Goal: Information Seeking & Learning: Find specific fact

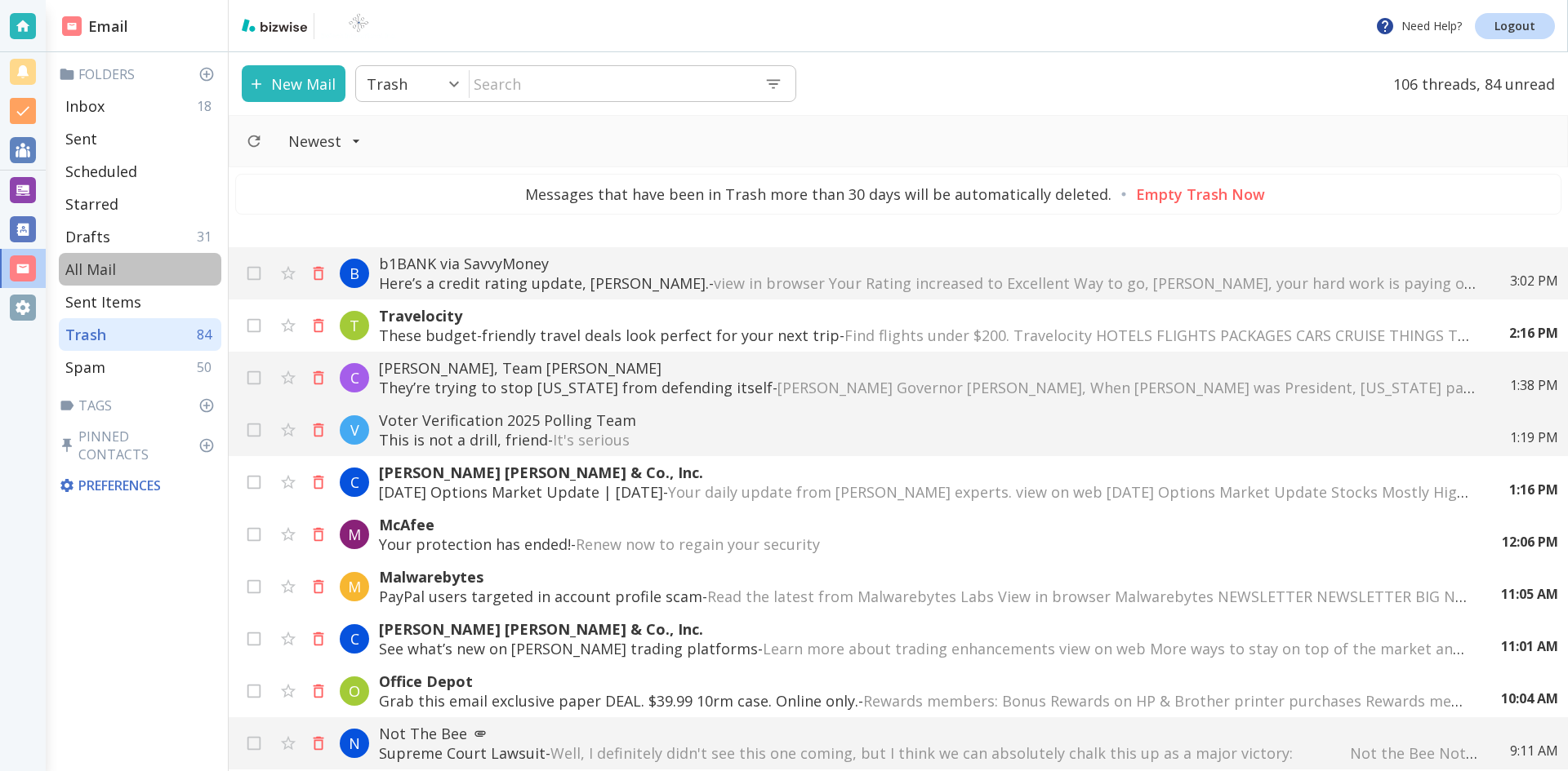
click at [102, 264] on p "All Mail" at bounding box center [91, 269] width 51 height 19
type input "5"
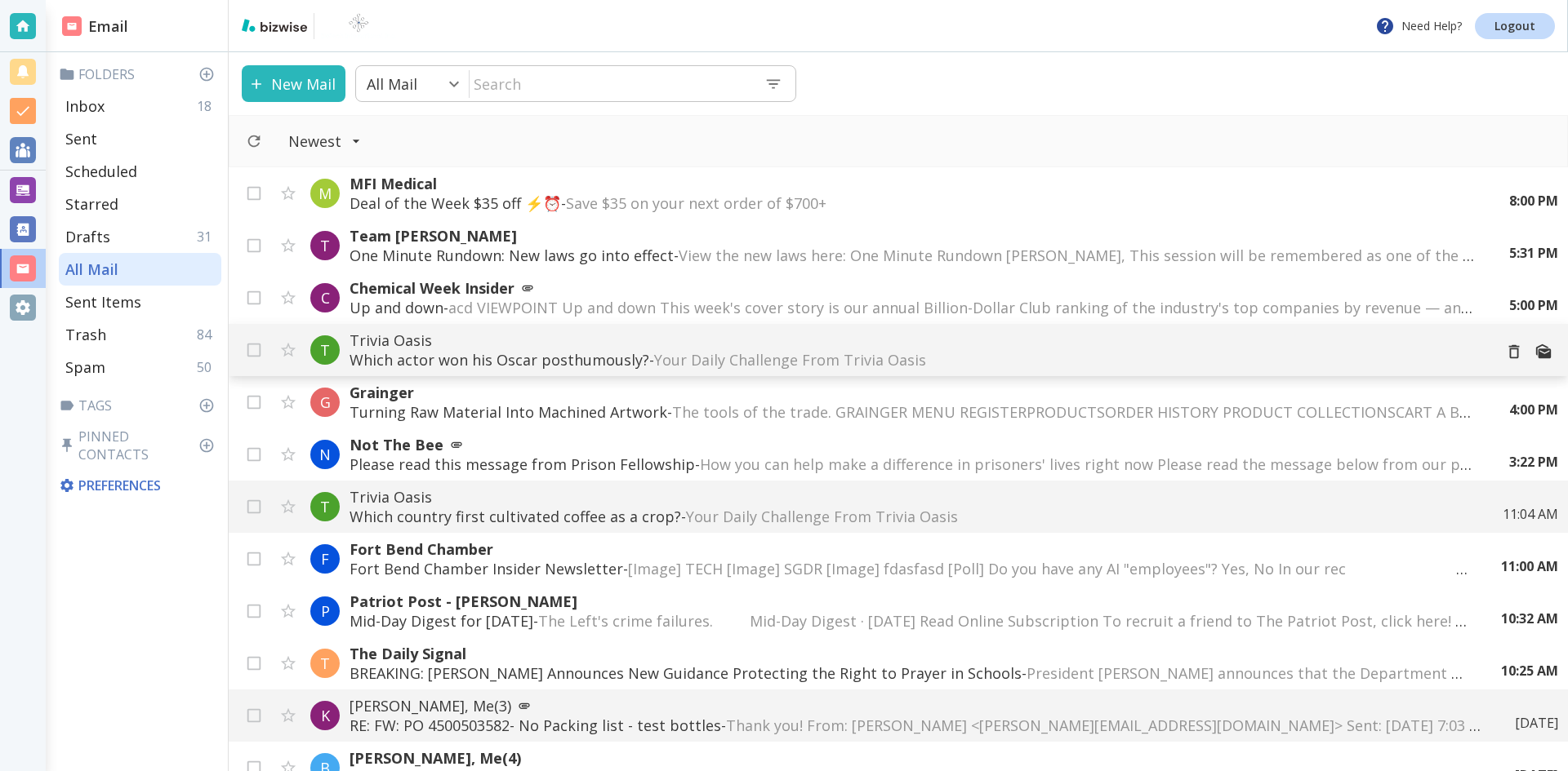
click at [601, 346] on p "Trivia Oasis" at bounding box center [914, 340] width 1130 height 19
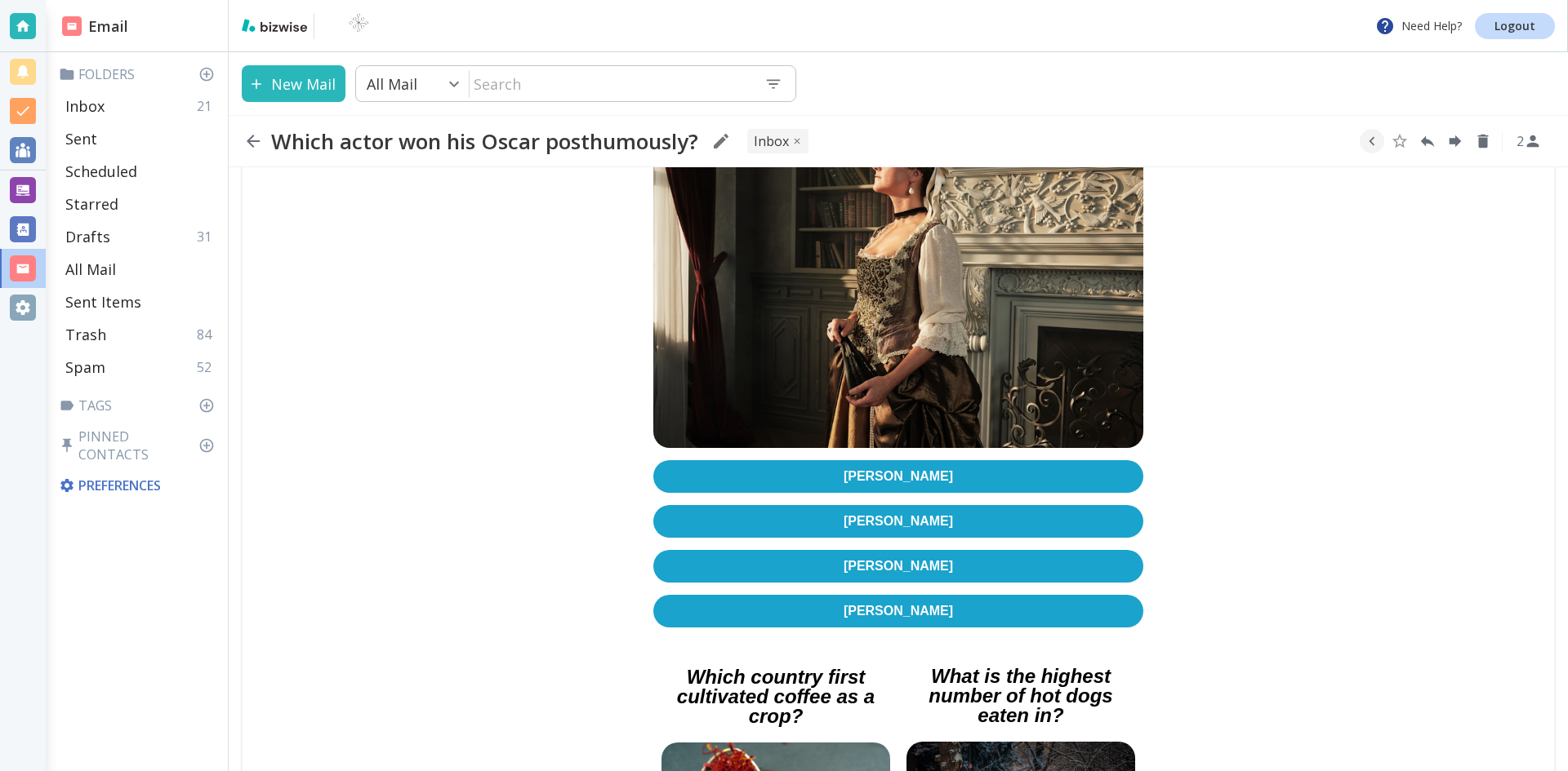
scroll to position [408, 0]
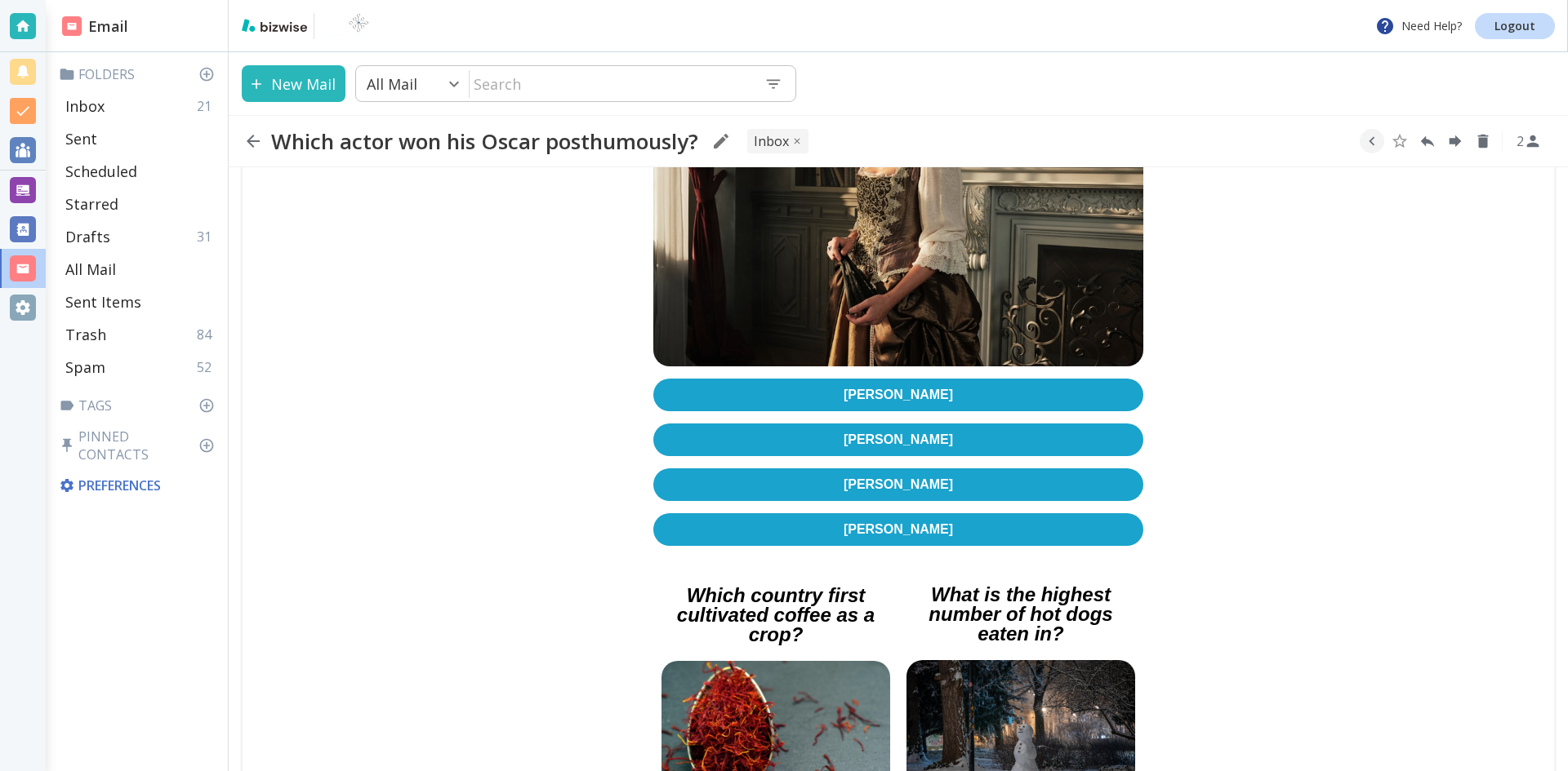
click at [884, 379] on link "[PERSON_NAME]" at bounding box center [899, 395] width 490 height 33
click at [254, 139] on icon "button" at bounding box center [253, 141] width 19 height 19
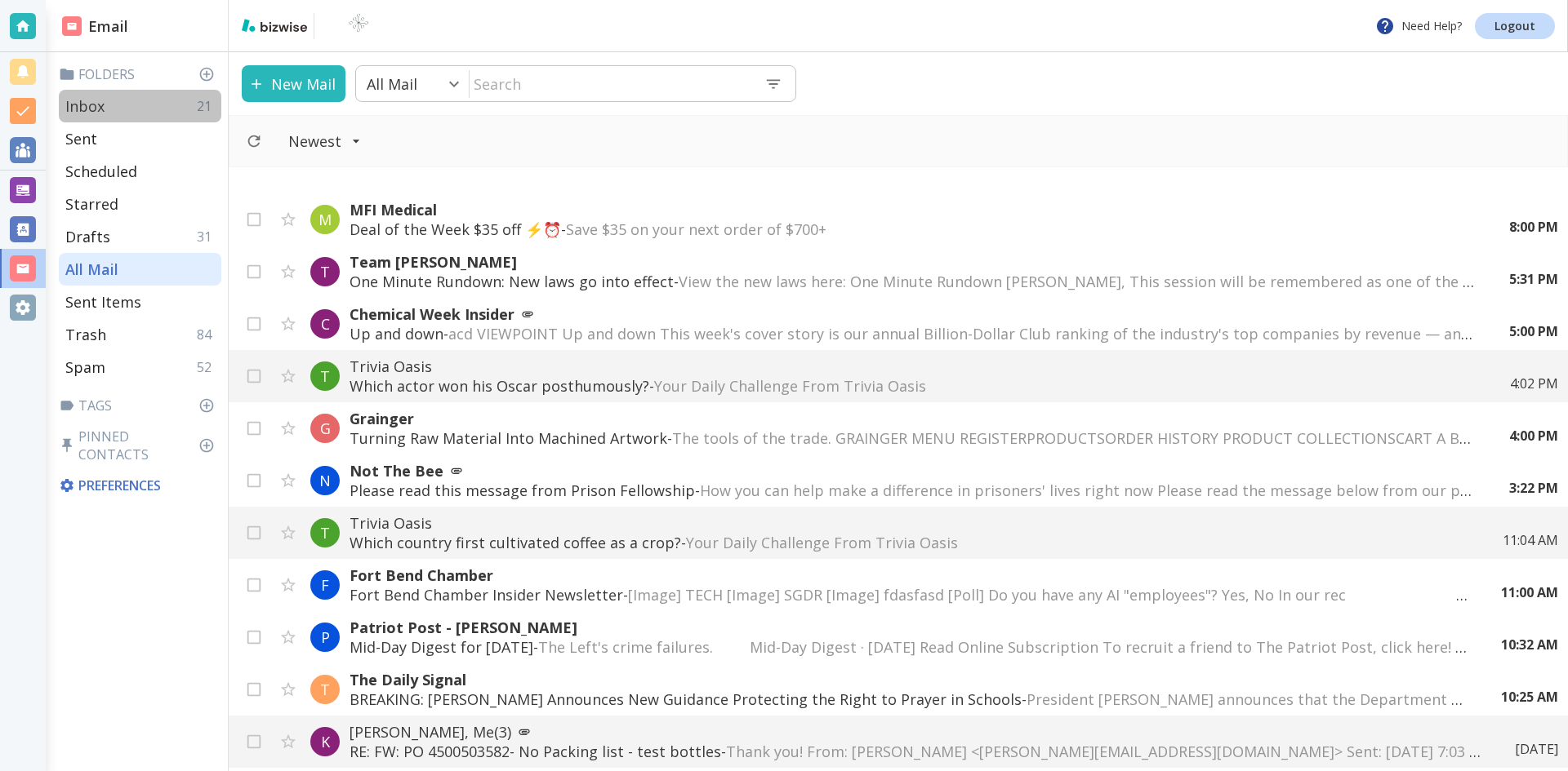
click at [96, 104] on p "Inbox" at bounding box center [85, 106] width 40 height 19
type input "0"
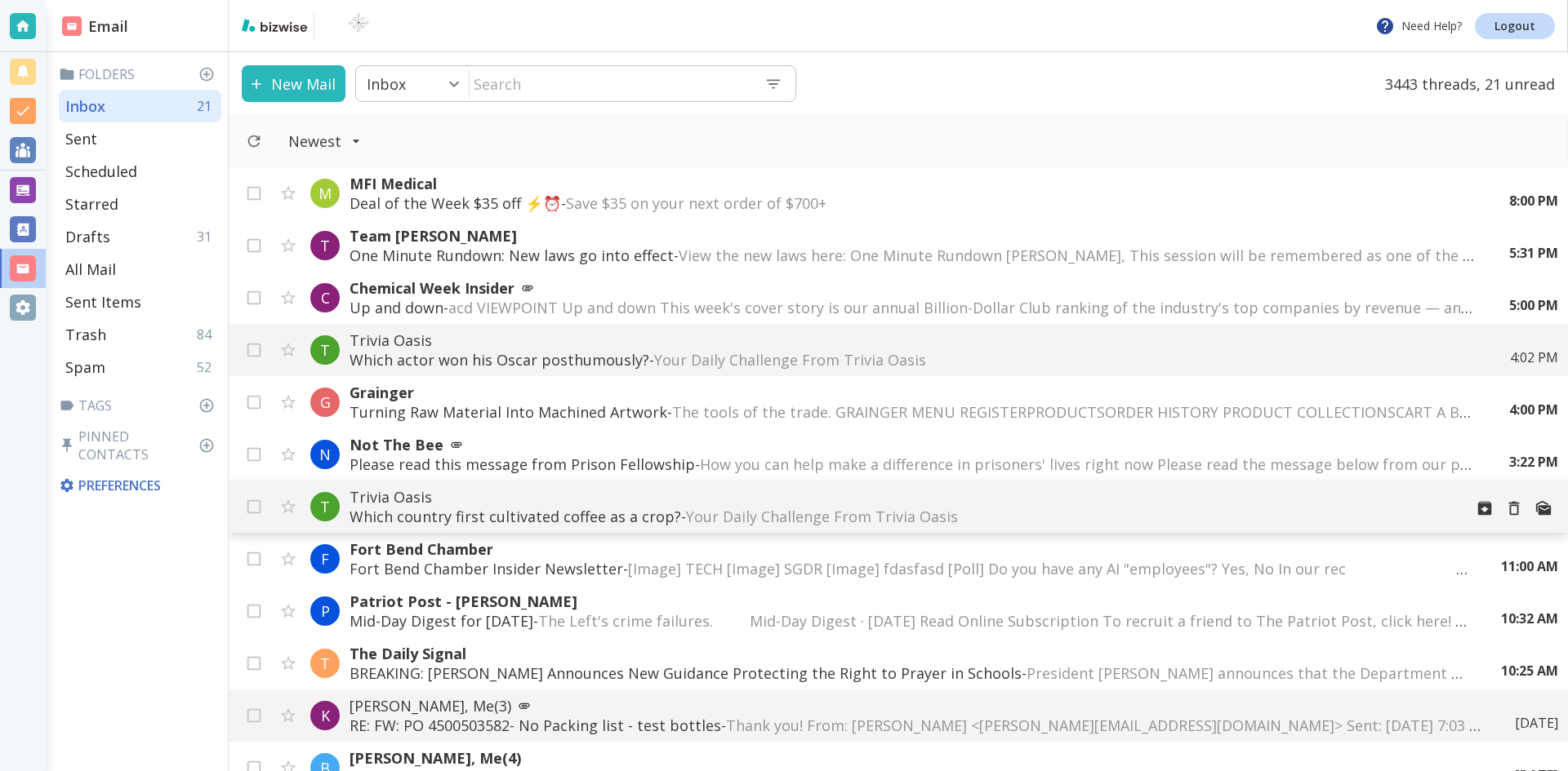
click at [509, 508] on p "Which country first cultivated coffee as a crop? - Your Daily Challenge From Tr…" at bounding box center [900, 517] width 1101 height 19
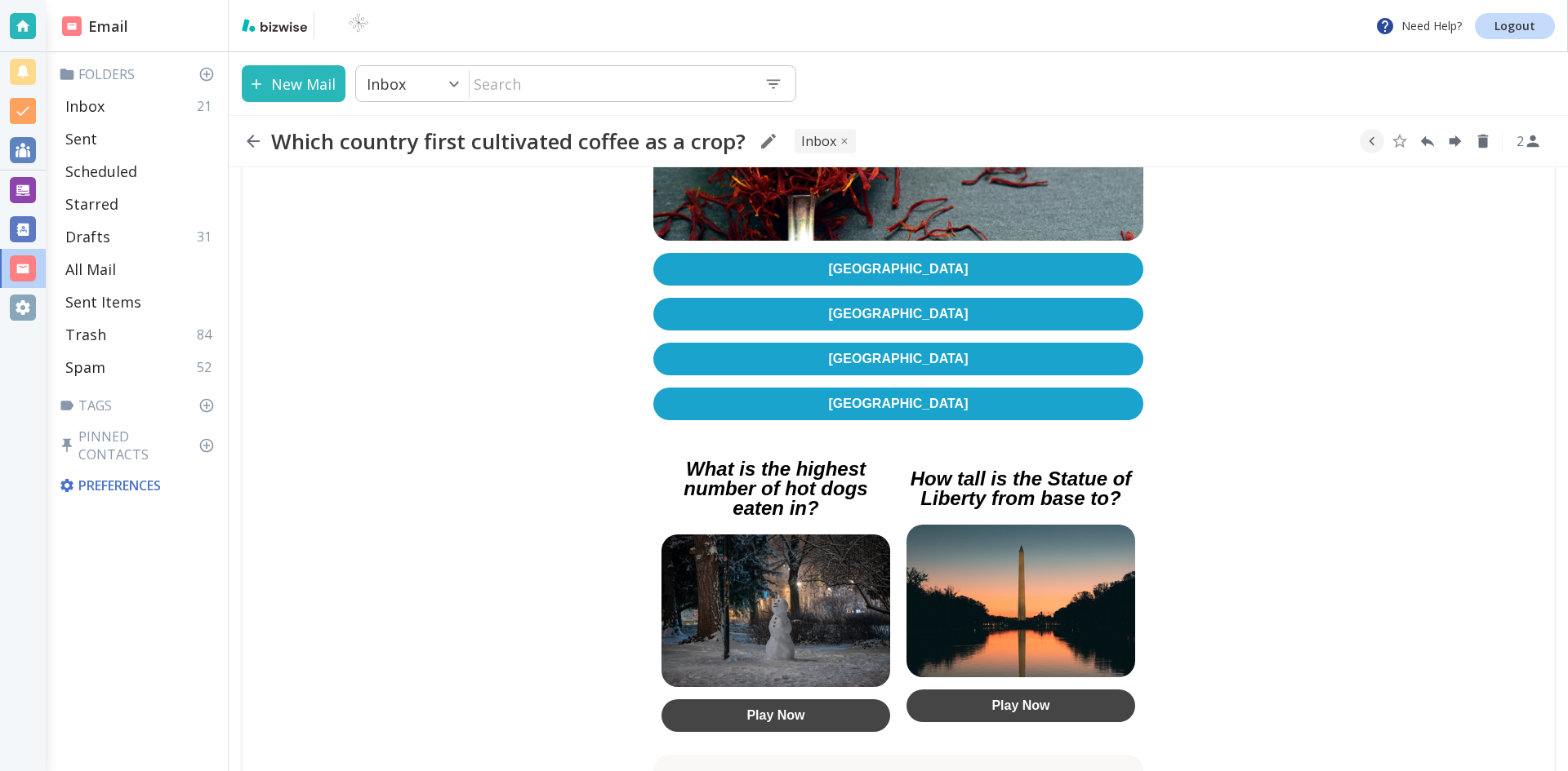
scroll to position [490, 0]
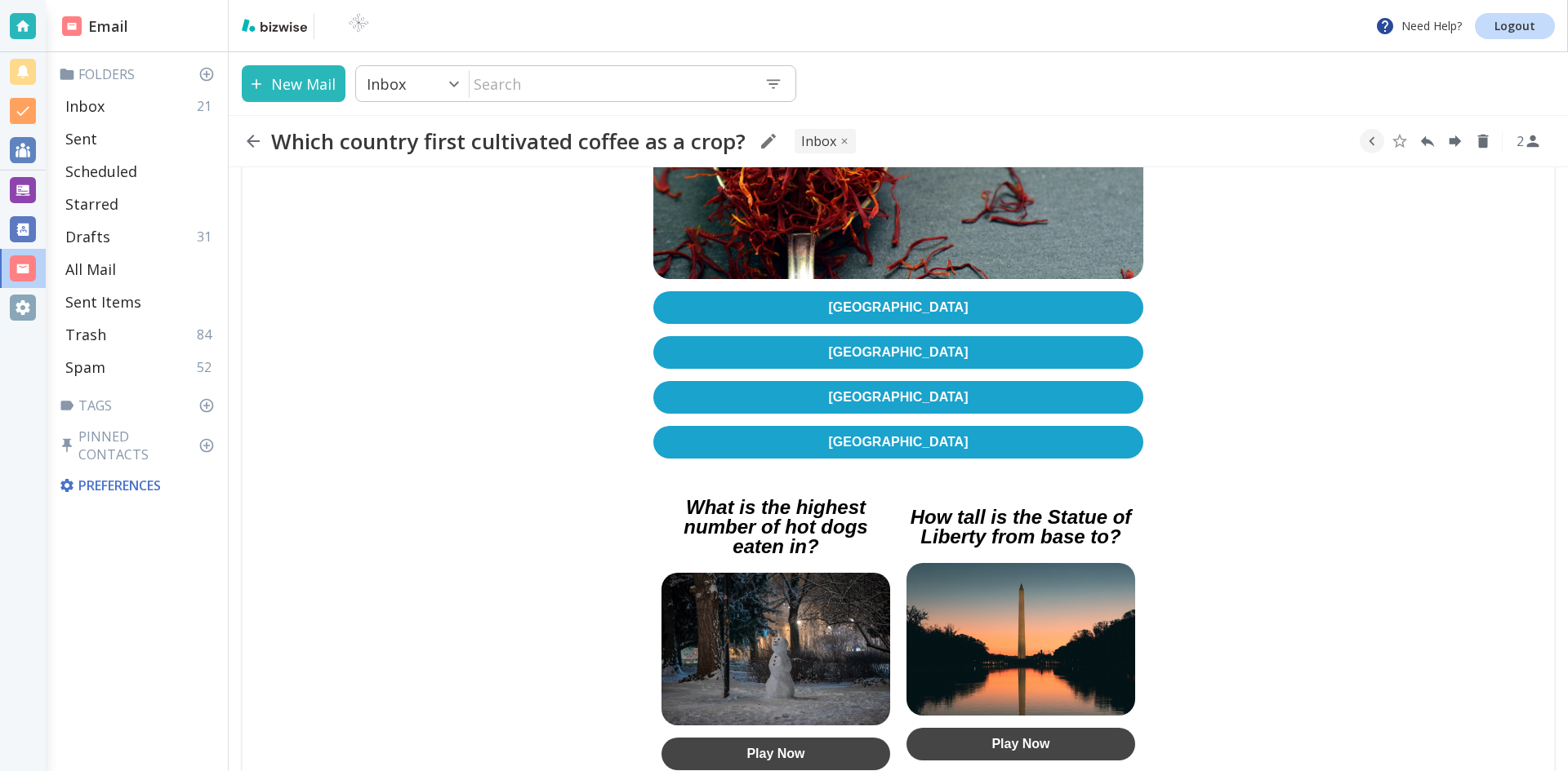
click at [881, 388] on link "[GEOGRAPHIC_DATA]" at bounding box center [899, 398] width 490 height 33
click at [253, 141] on icon "button" at bounding box center [254, 142] width 14 height 13
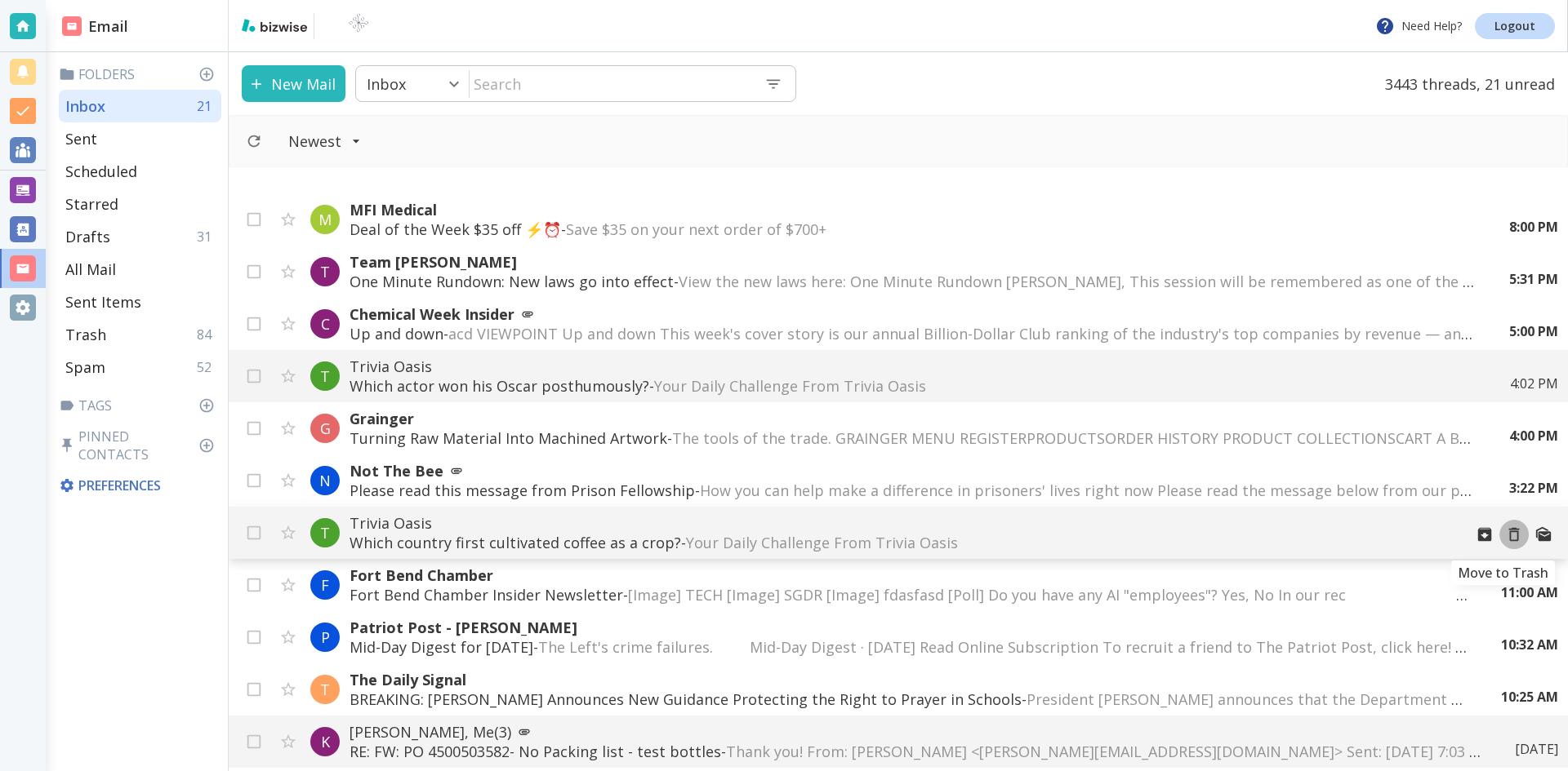
click at [1509, 531] on icon "Move to Trash" at bounding box center [1514, 535] width 11 height 13
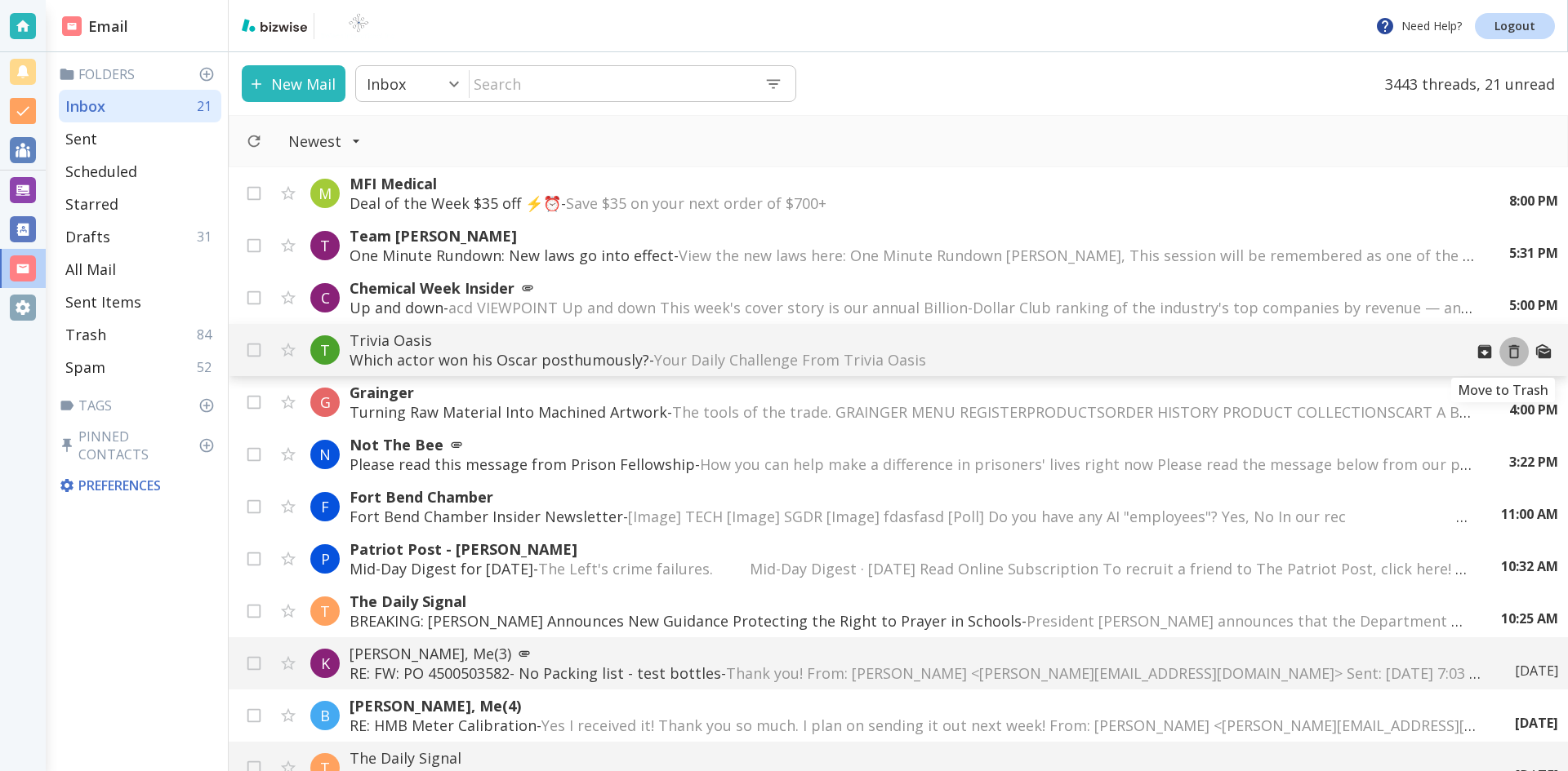
click at [1505, 350] on icon "Move to Trash" at bounding box center [1514, 352] width 18 height 18
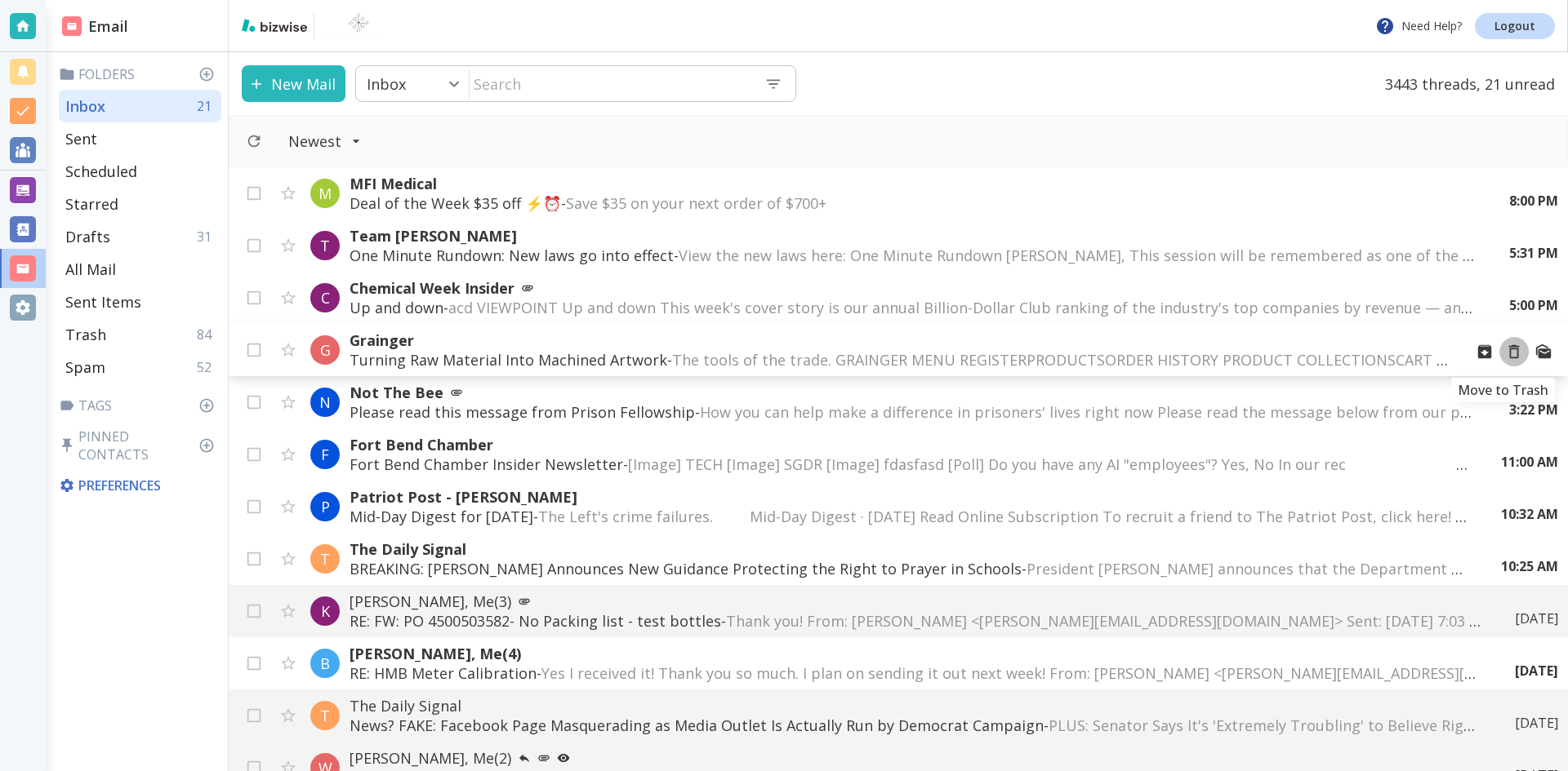
click at [1505, 352] on icon "Move to Trash" at bounding box center [1514, 352] width 18 height 18
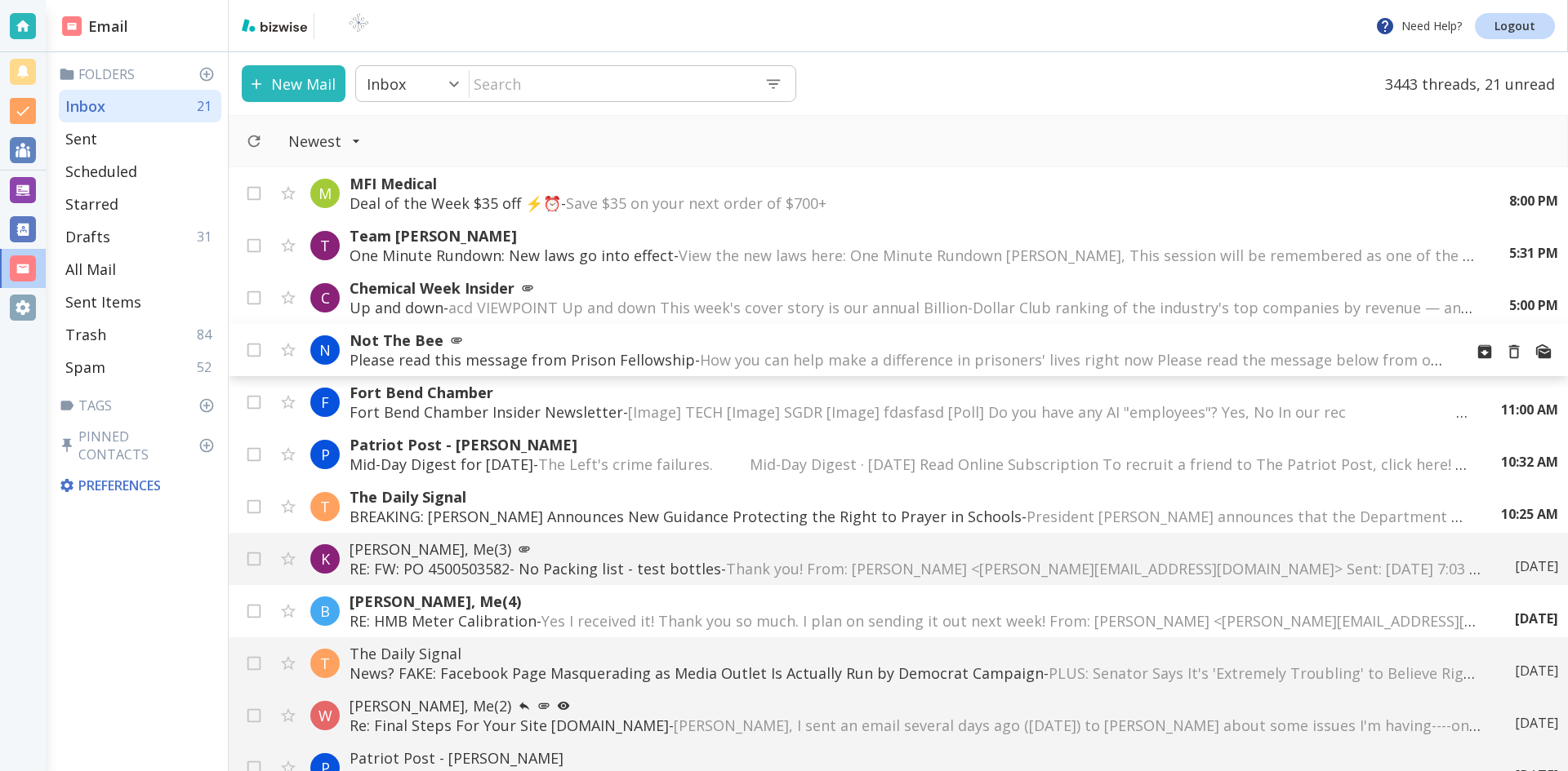
click at [946, 357] on span "How you can help make a difference in prisoners' lives right now Please read th…" at bounding box center [1408, 359] width 1416 height 19
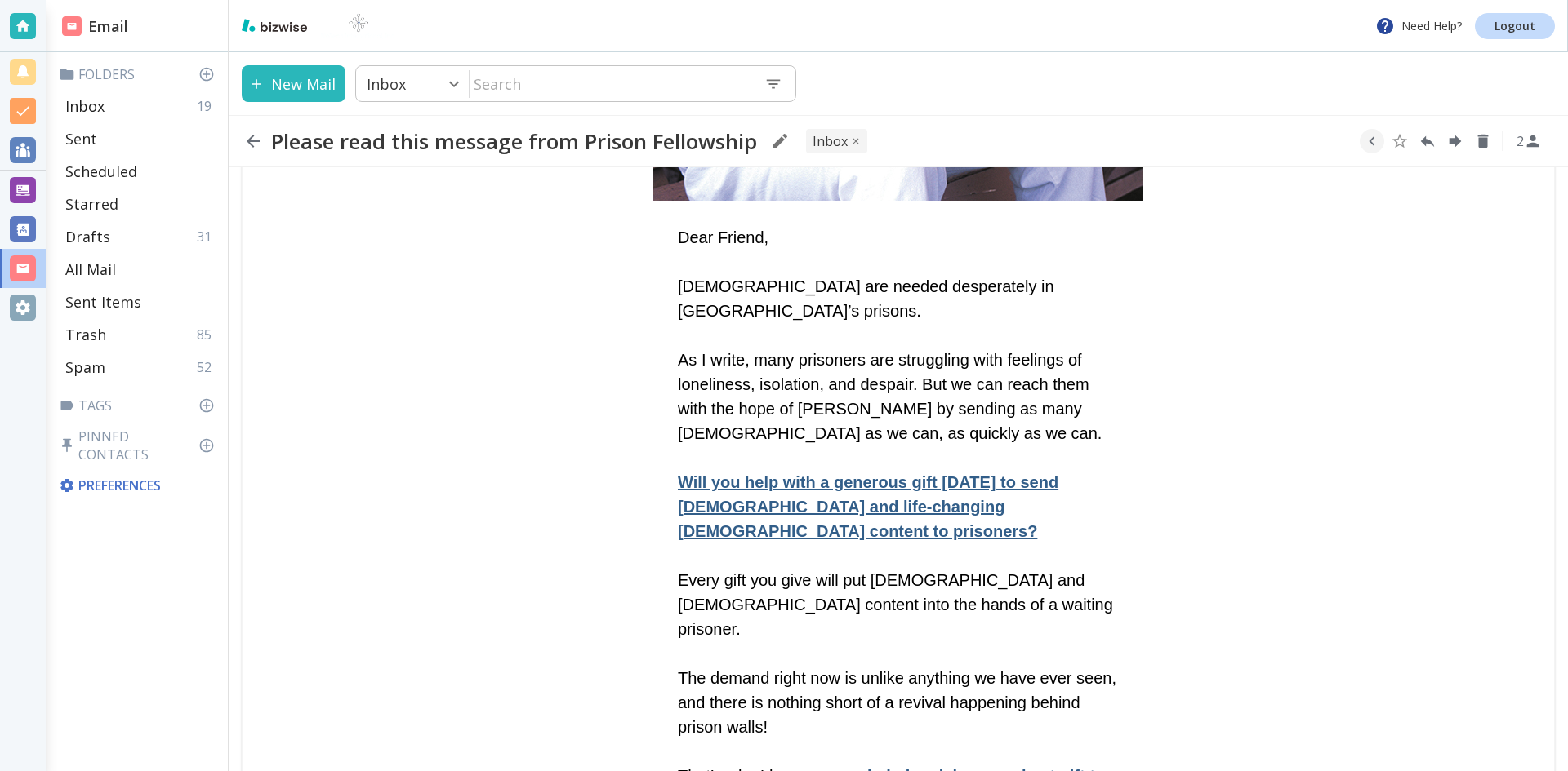
scroll to position [1061, 0]
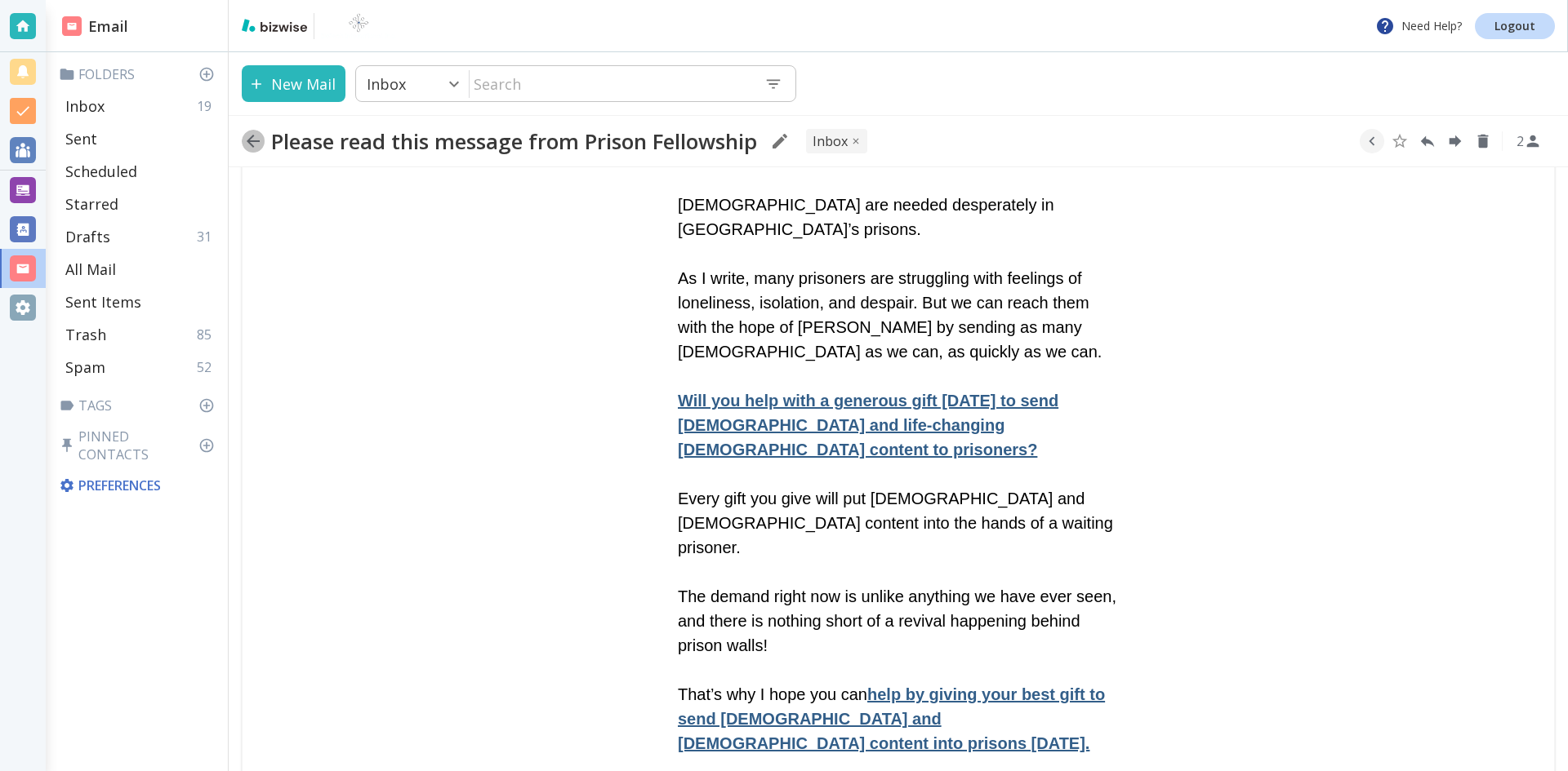
click at [253, 140] on icon "button" at bounding box center [253, 141] width 19 height 19
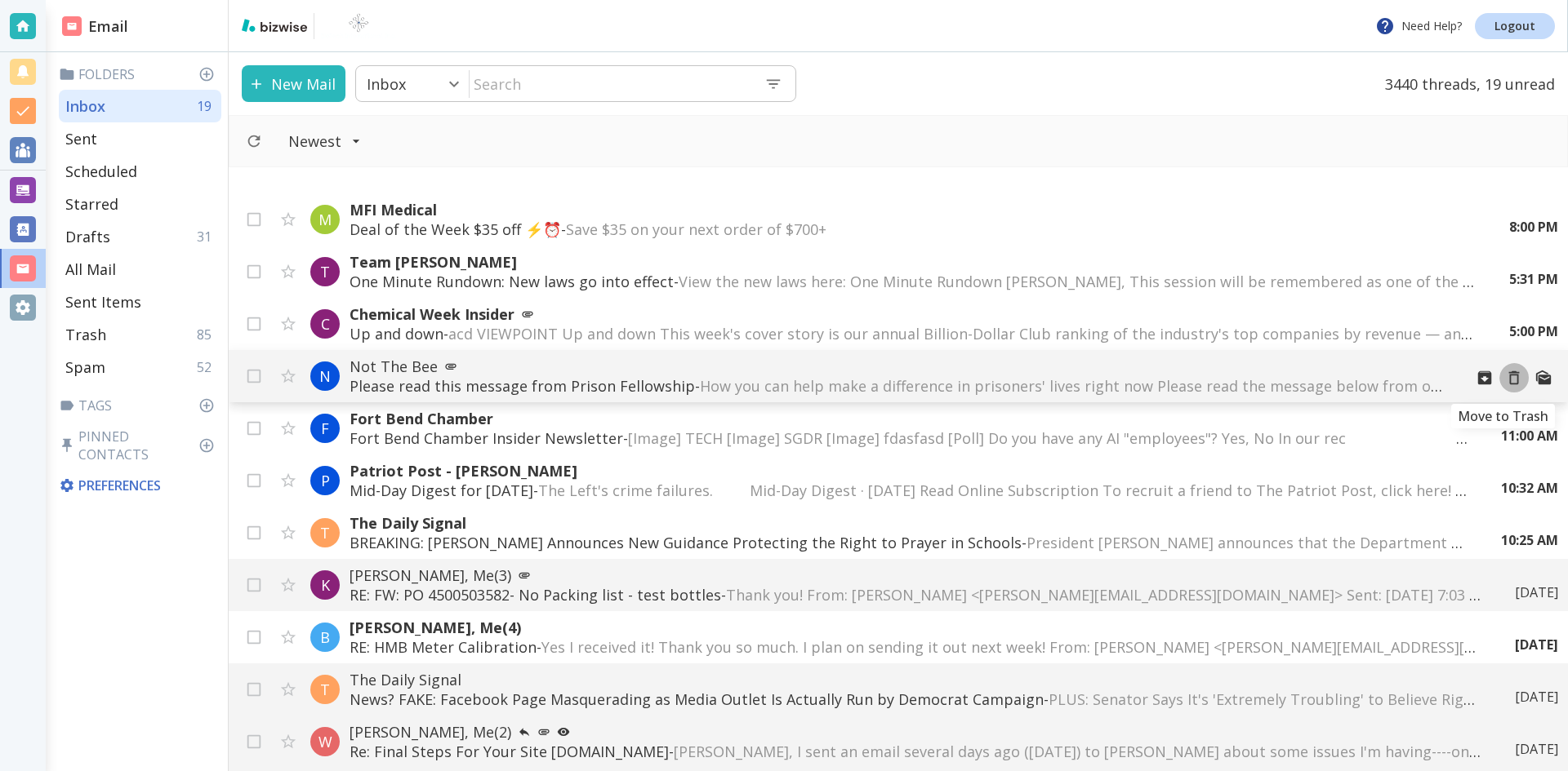
click at [1505, 378] on icon "Move to Trash" at bounding box center [1514, 378] width 18 height 18
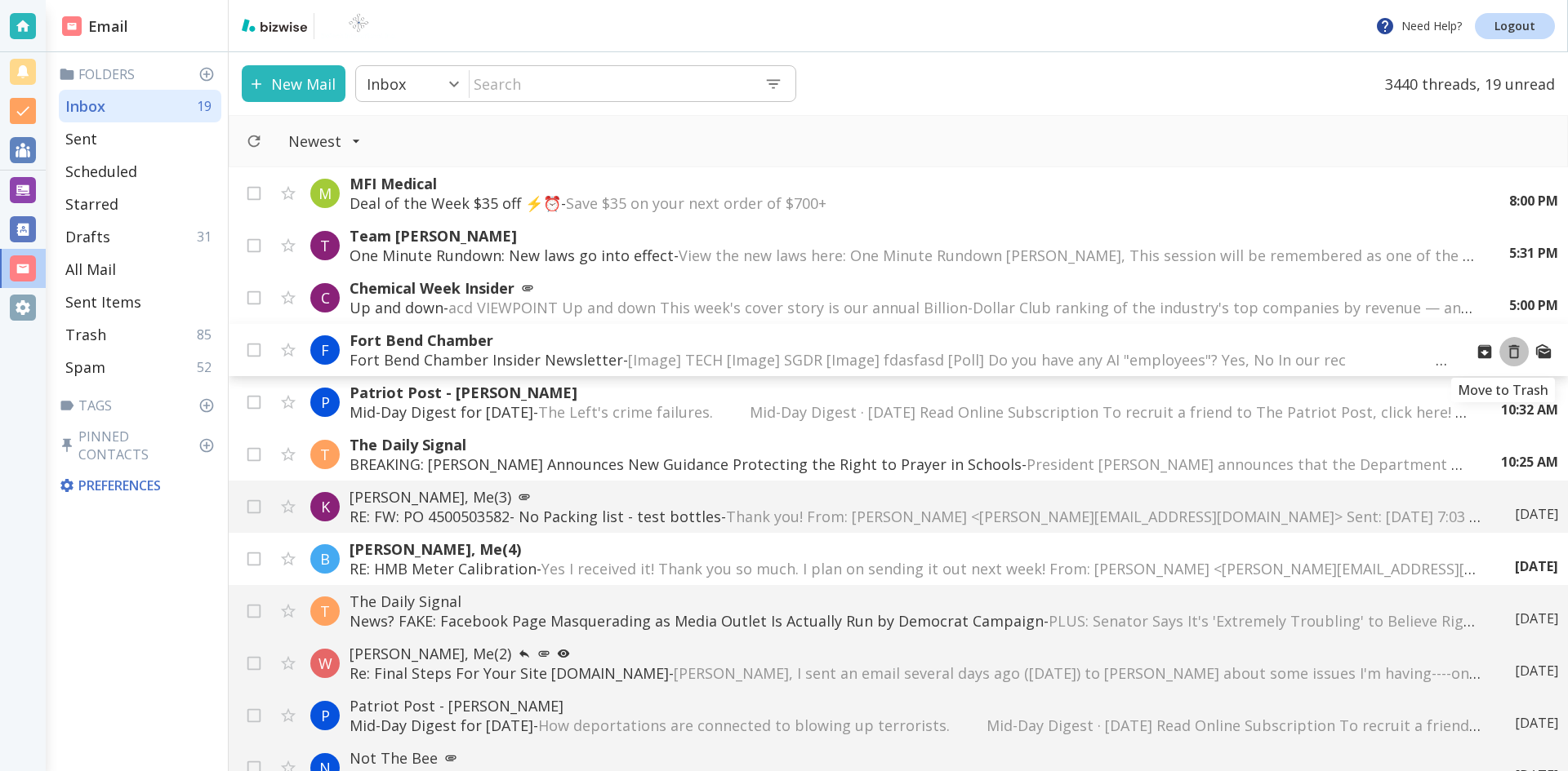
click at [1505, 352] on icon "Move to Trash" at bounding box center [1514, 352] width 18 height 18
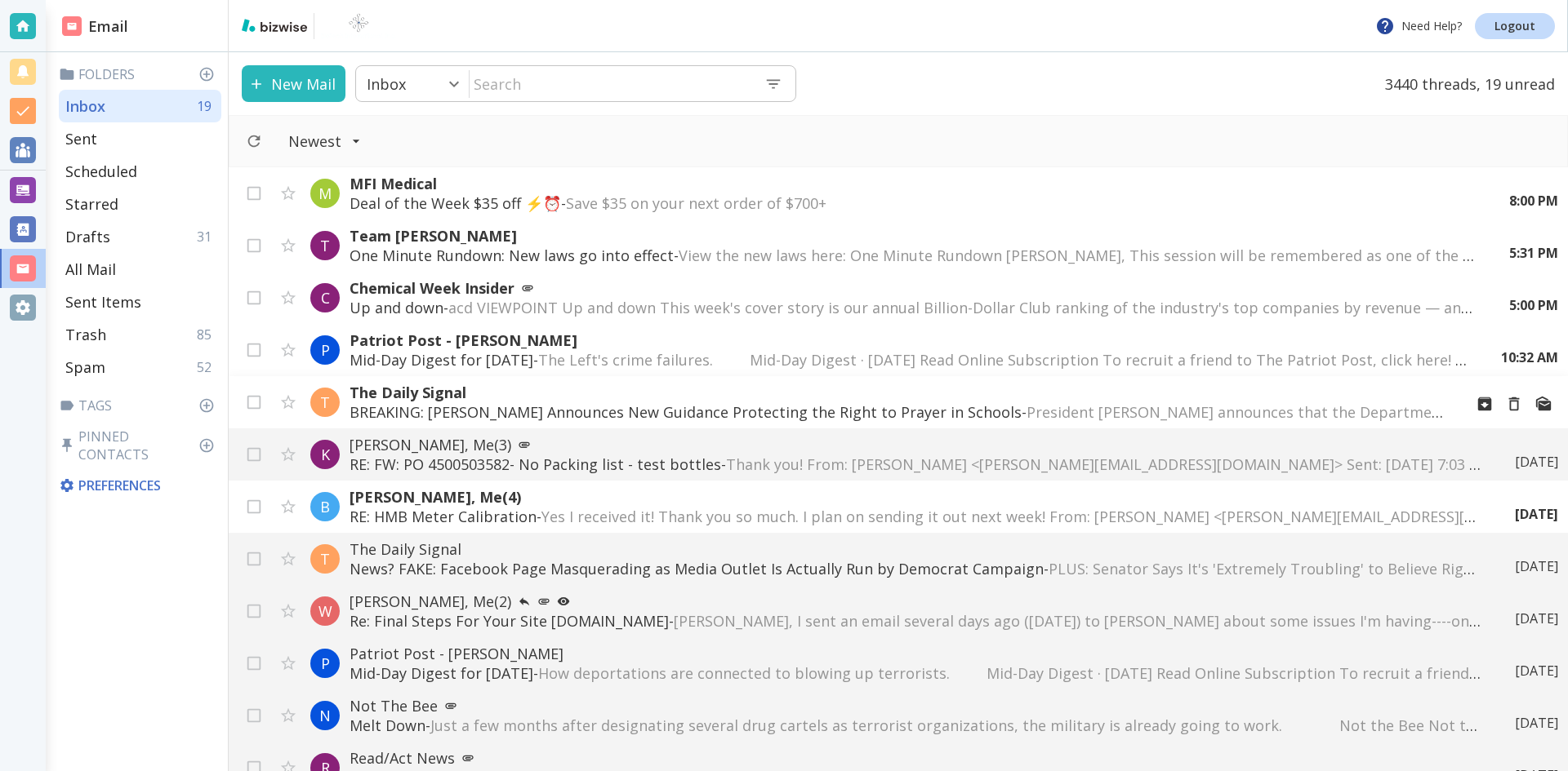
scroll to position [82, 0]
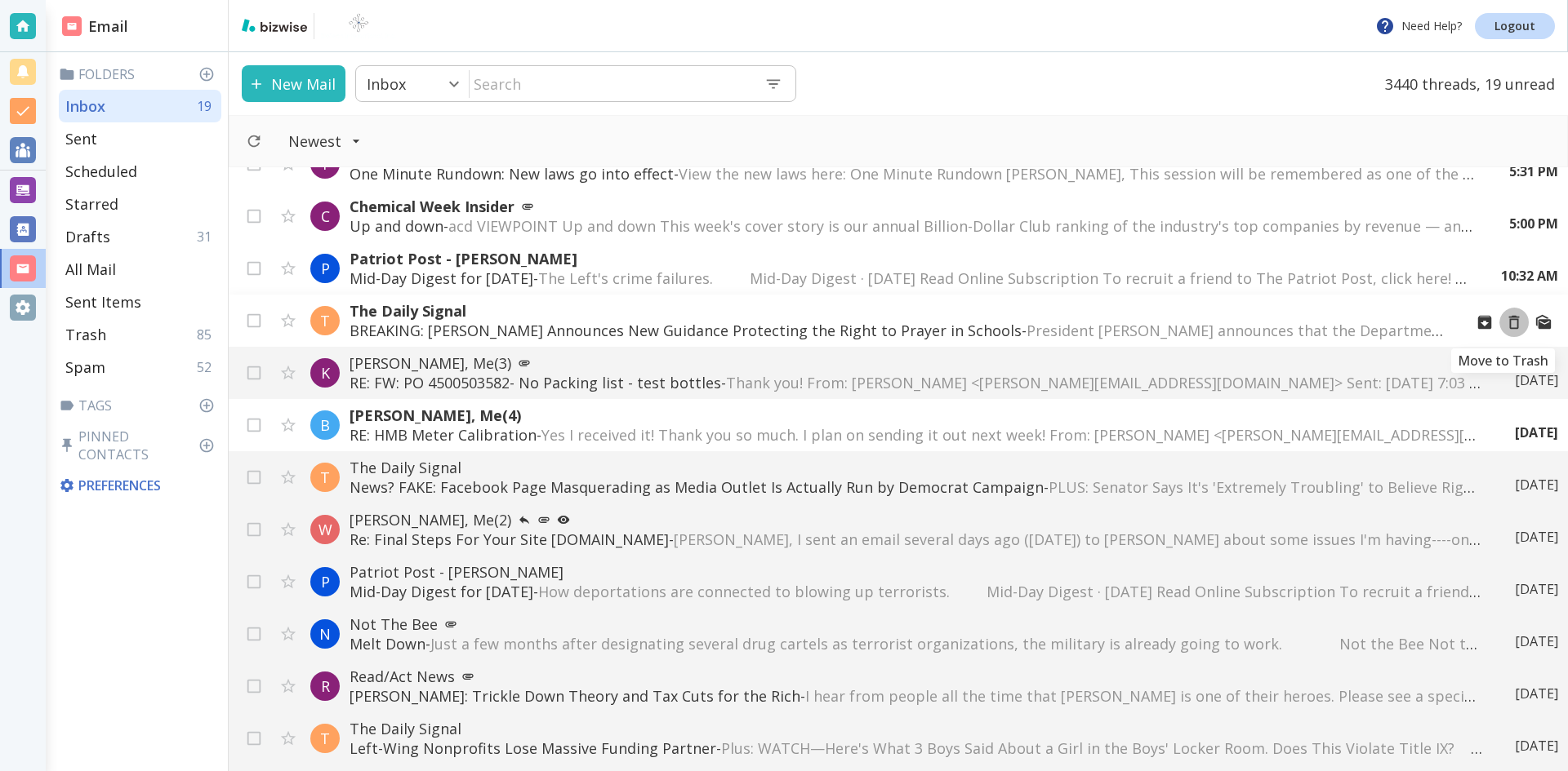
click at [1505, 322] on icon "Move to Trash" at bounding box center [1514, 322] width 18 height 18
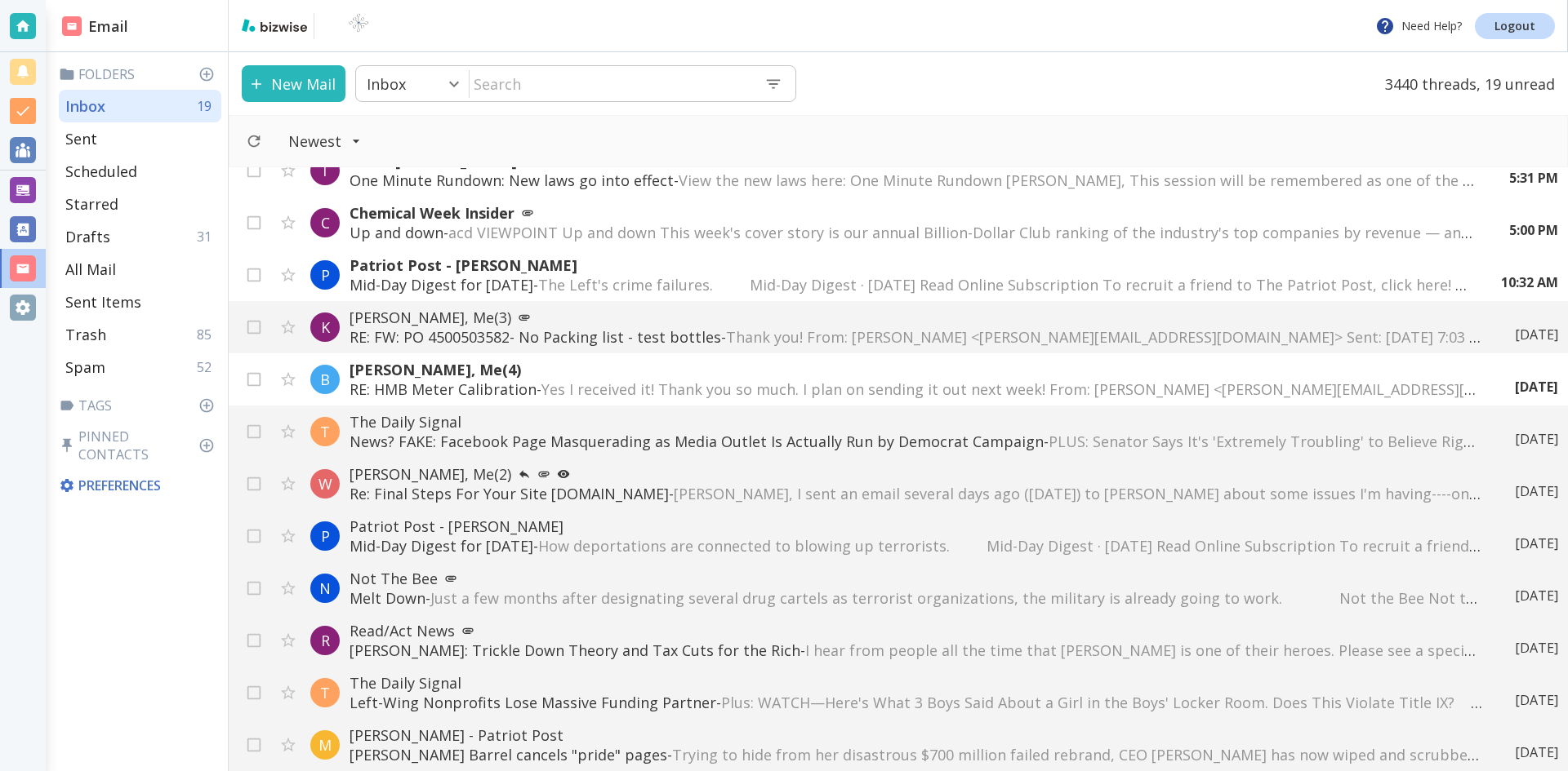
scroll to position [0, 0]
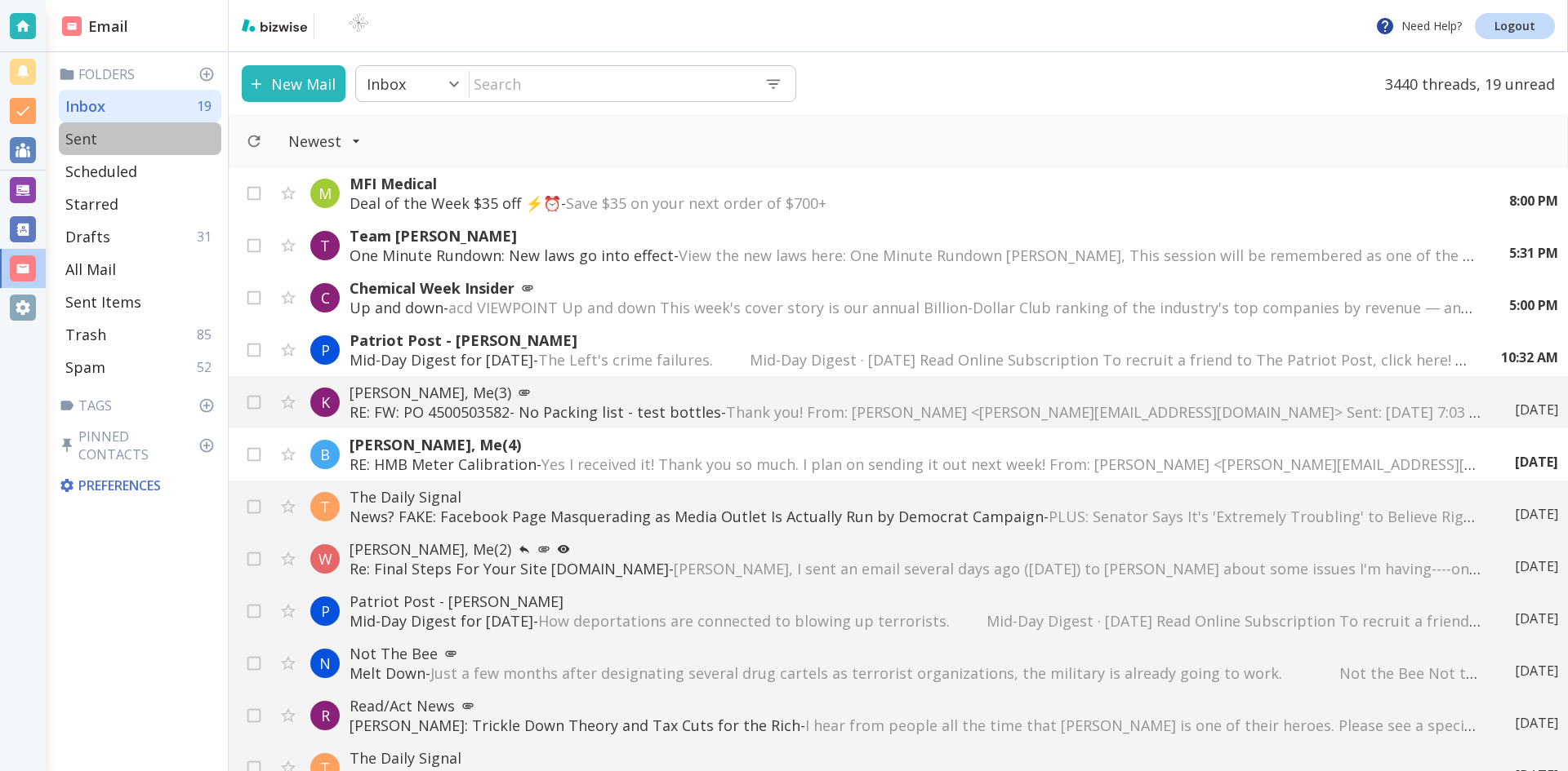
click at [88, 138] on p "Sent" at bounding box center [81, 139] width 32 height 19
type input "1"
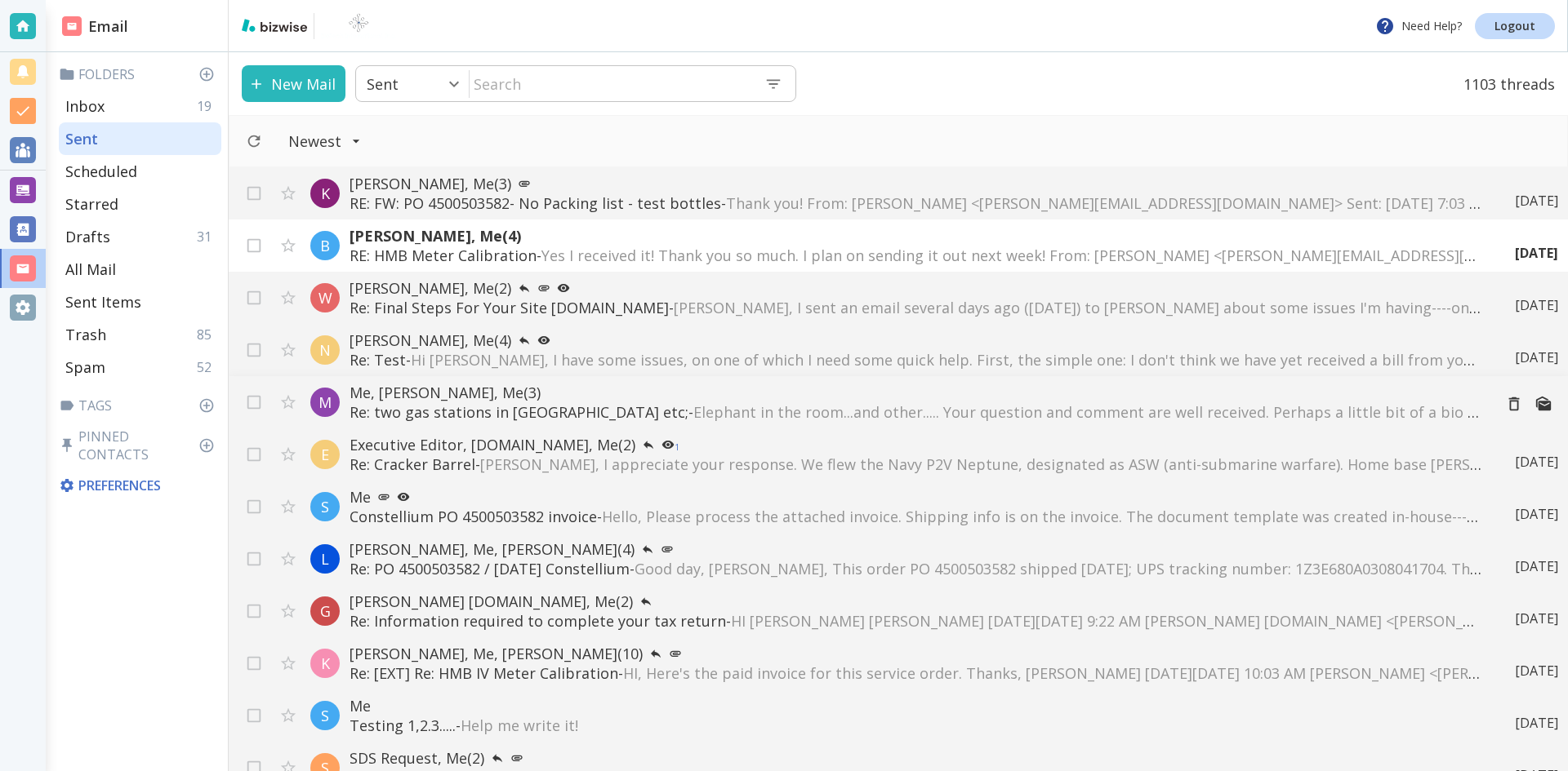
click at [693, 408] on span "Elephant in the room...and other..... Your question and comment are well receiv…" at bounding box center [1351, 412] width 1315 height 19
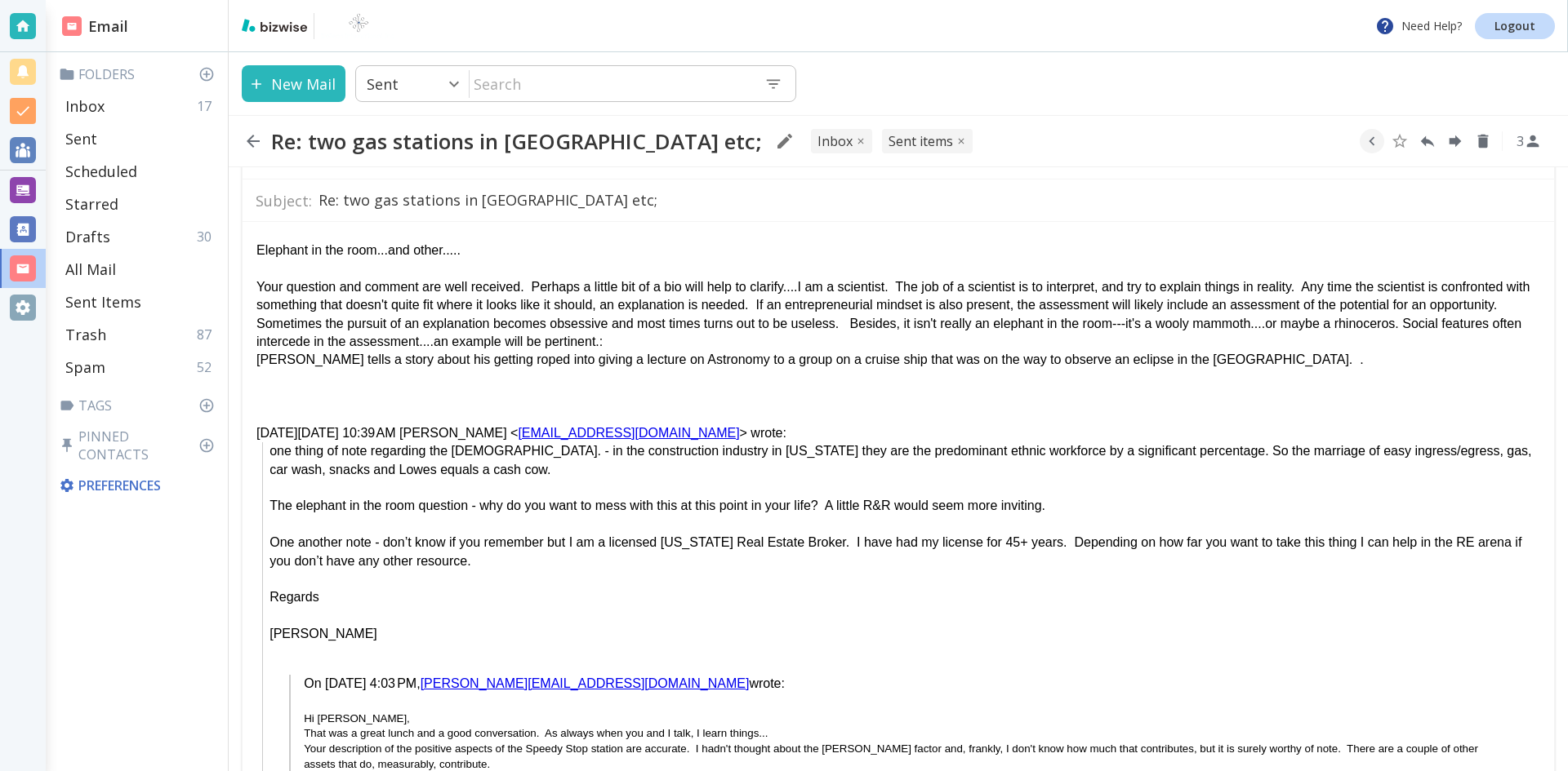
scroll to position [1143, 0]
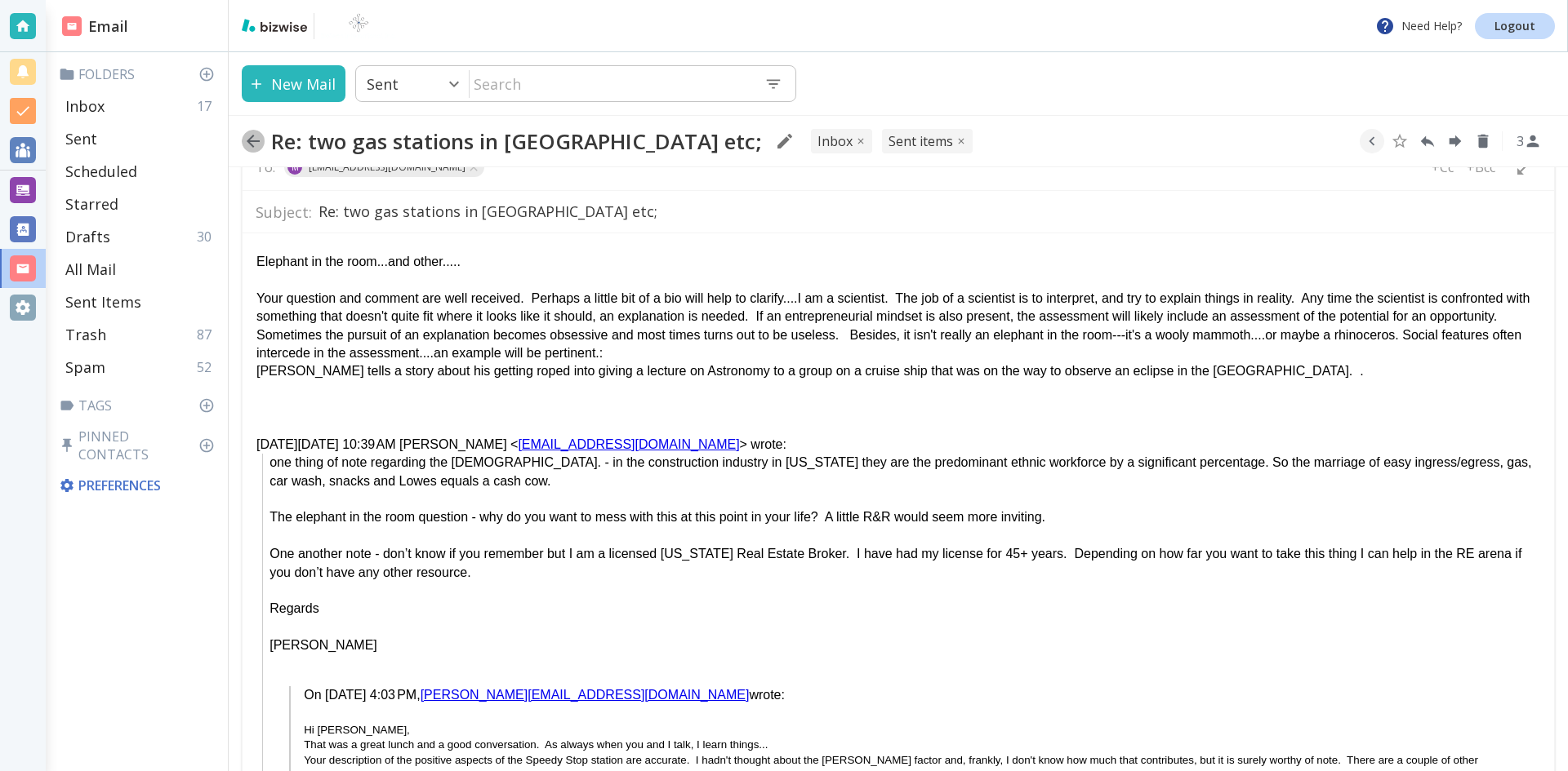
click at [254, 138] on icon "button" at bounding box center [253, 141] width 19 height 19
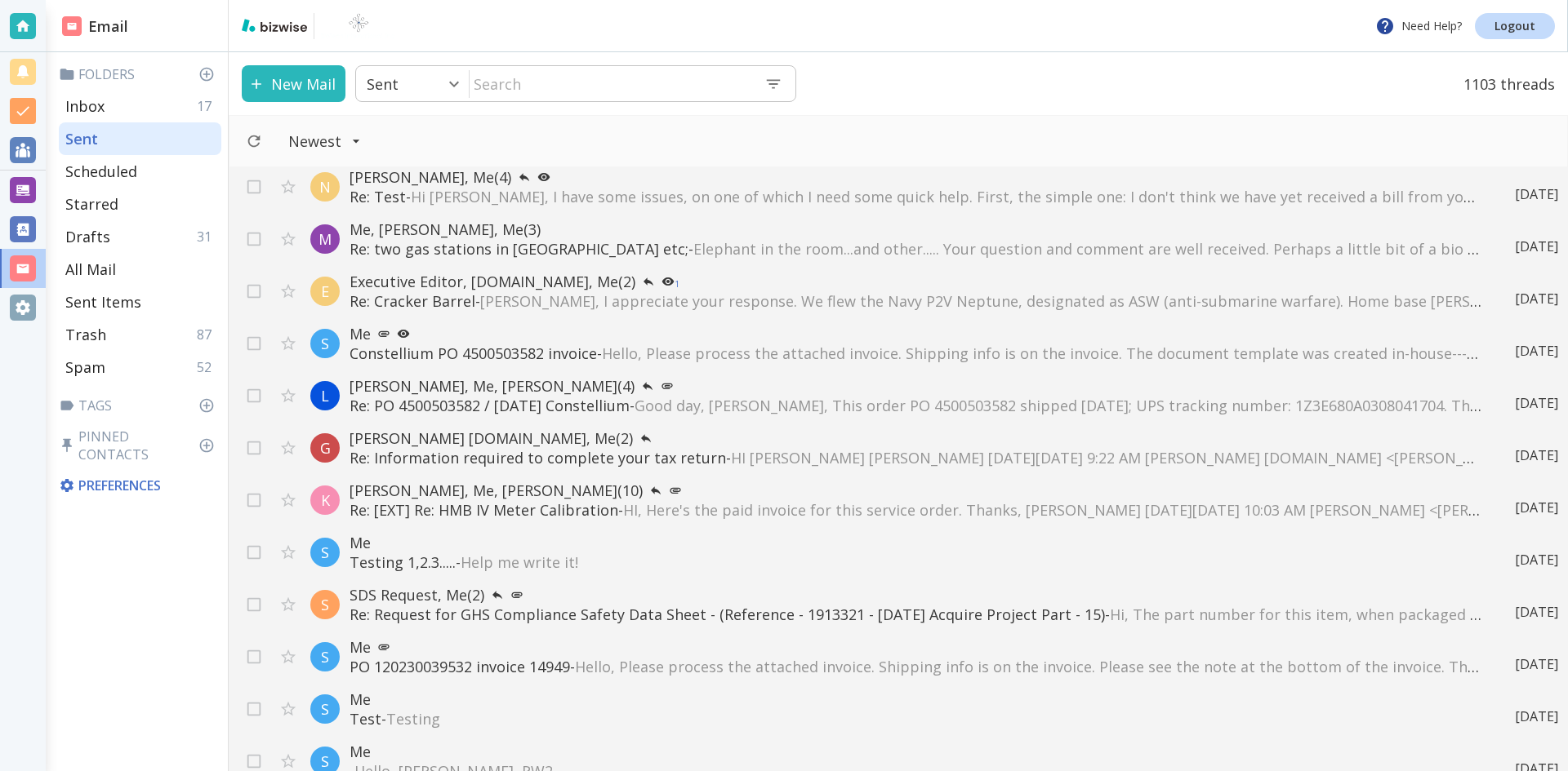
scroll to position [245, 0]
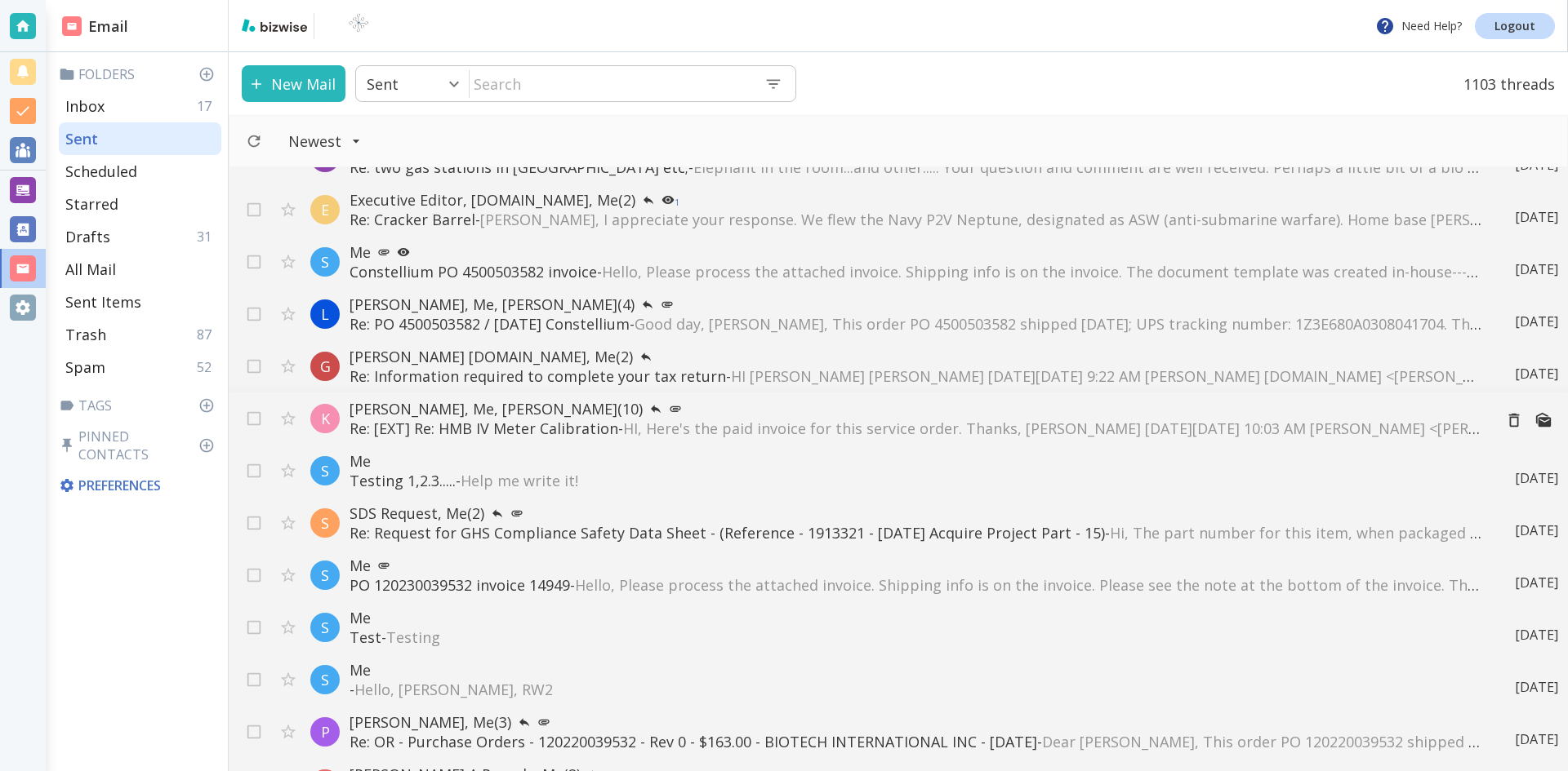
click at [841, 426] on span "HI, Here's the paid invoice for this service order. Thanks, [PERSON_NAME] [DATE…" at bounding box center [1458, 428] width 1671 height 19
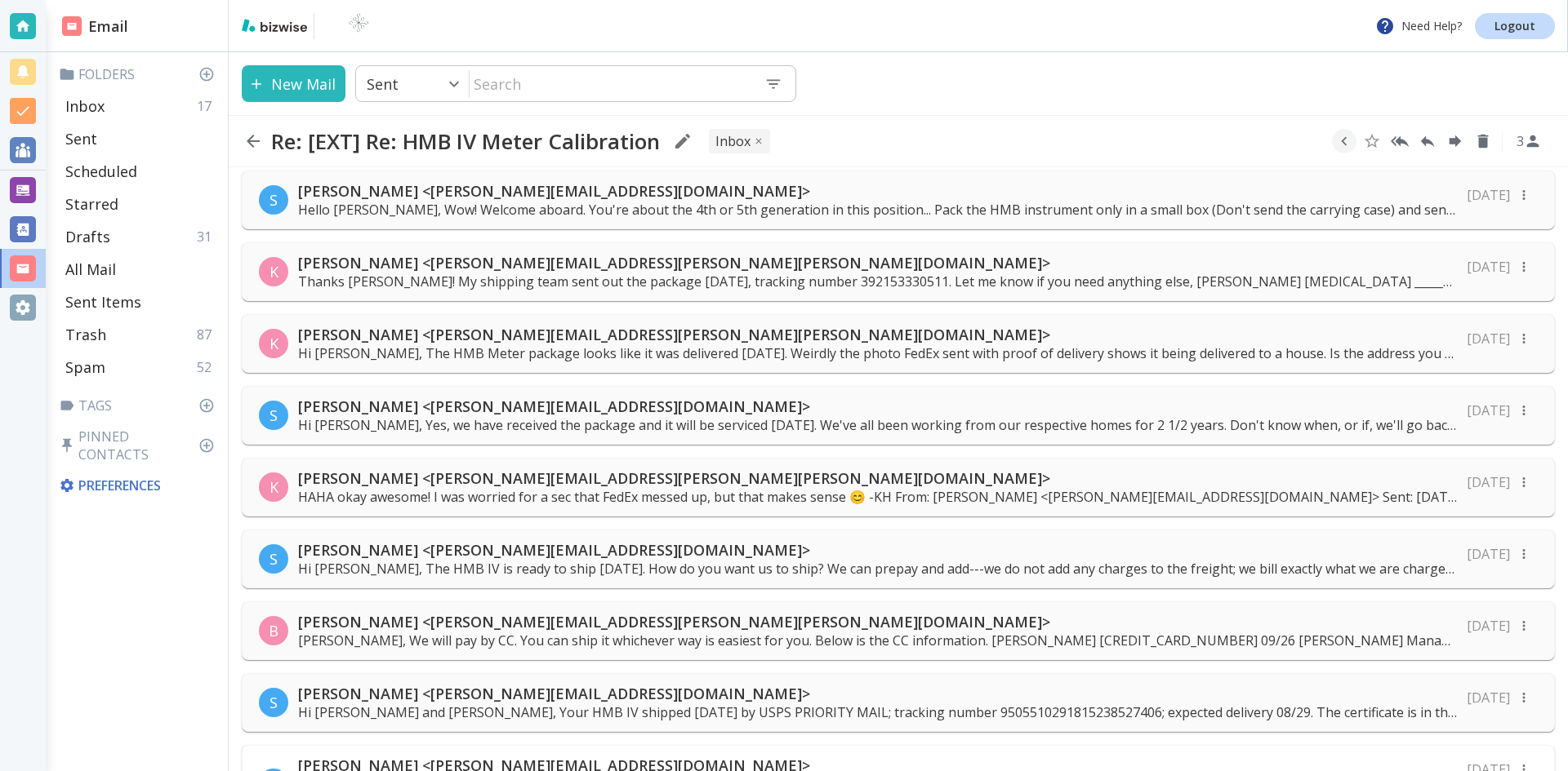
scroll to position [163, 0]
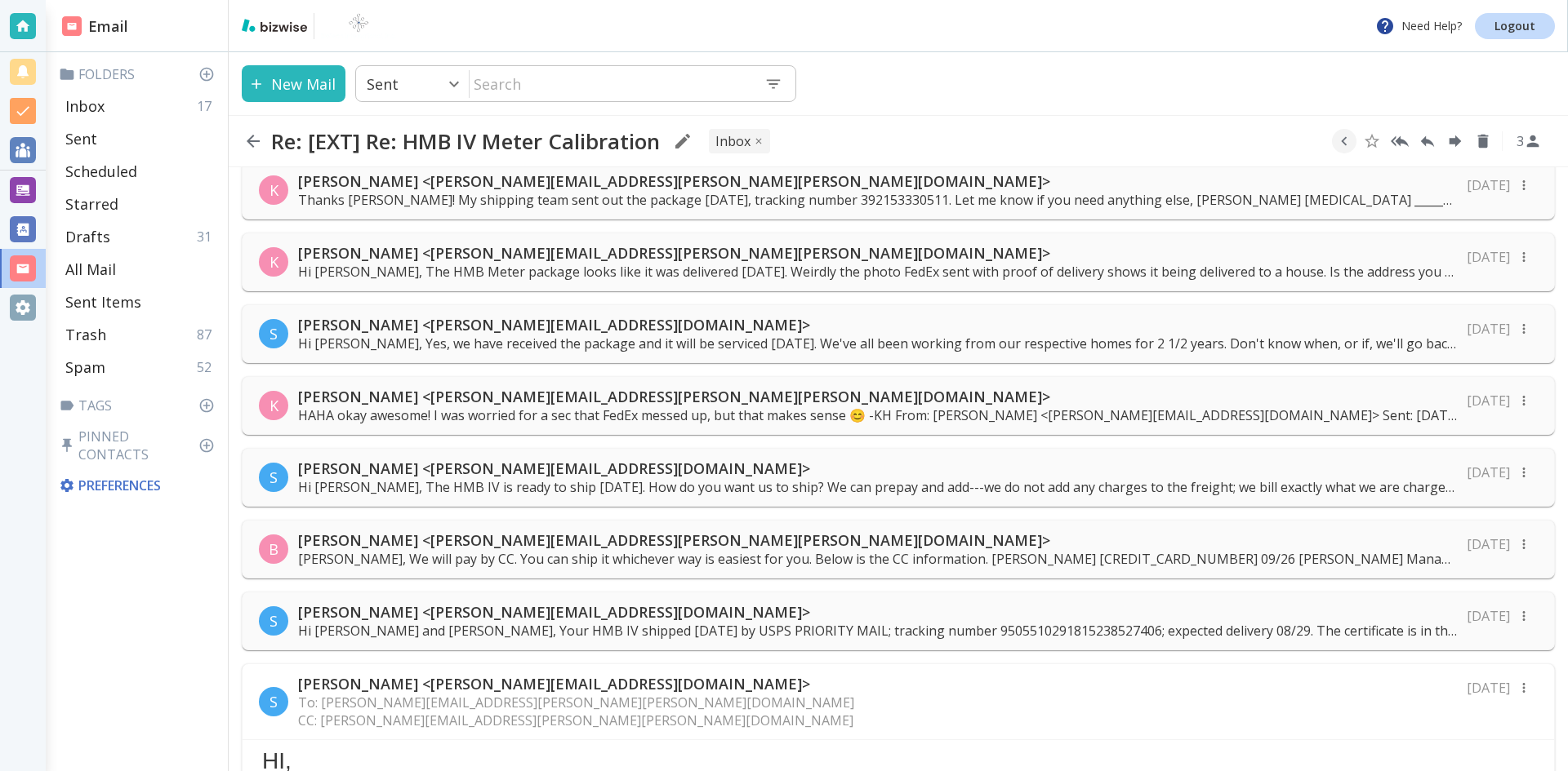
click at [669, 408] on p "HAHA okay awesome! I was worried for a sec that FedEx messed up, but that makes…" at bounding box center [878, 415] width 1159 height 18
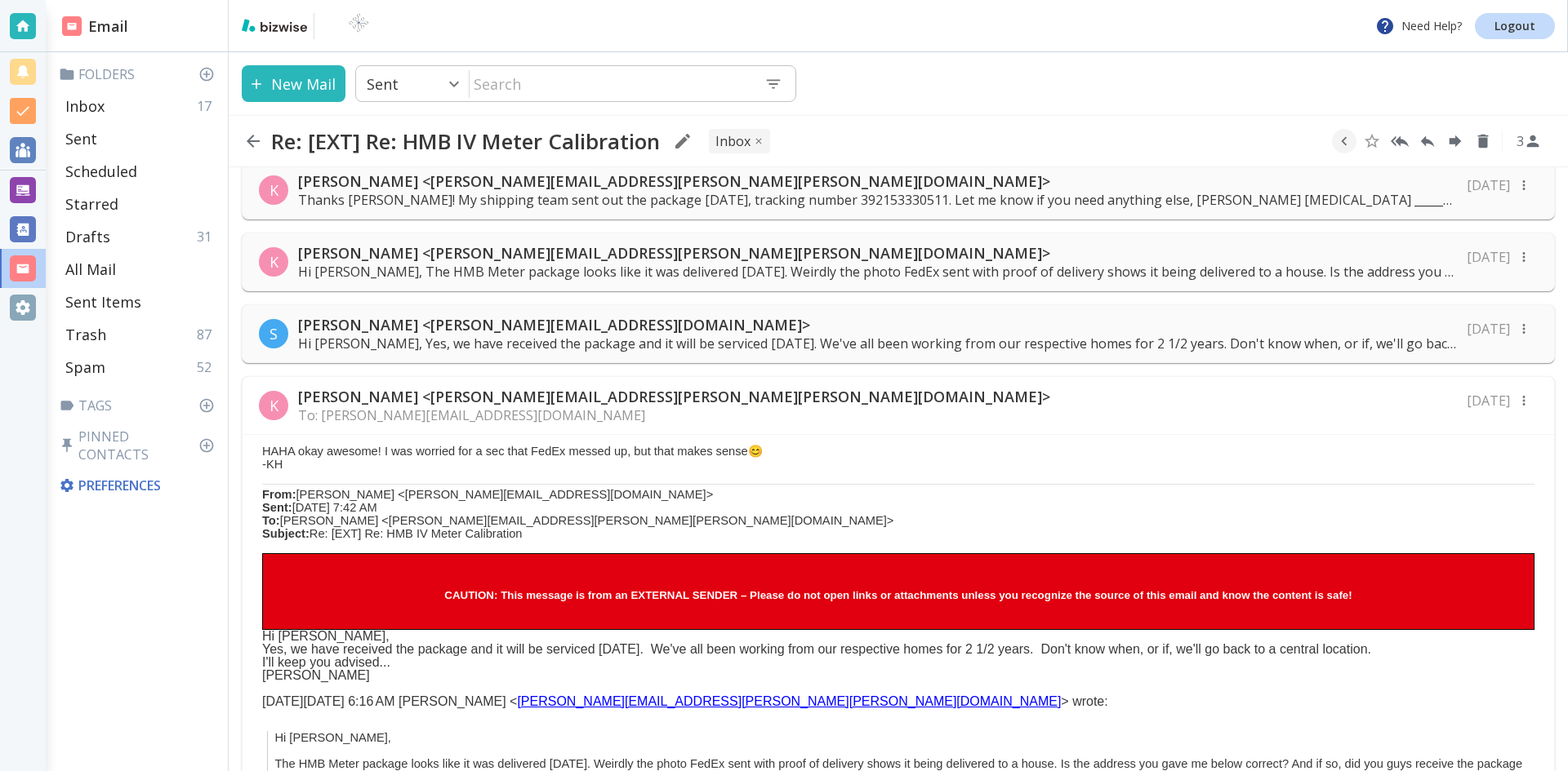
click at [716, 339] on p "Hi [PERSON_NAME], Yes, we have received the package and it will be serviced [DA…" at bounding box center [878, 343] width 1159 height 18
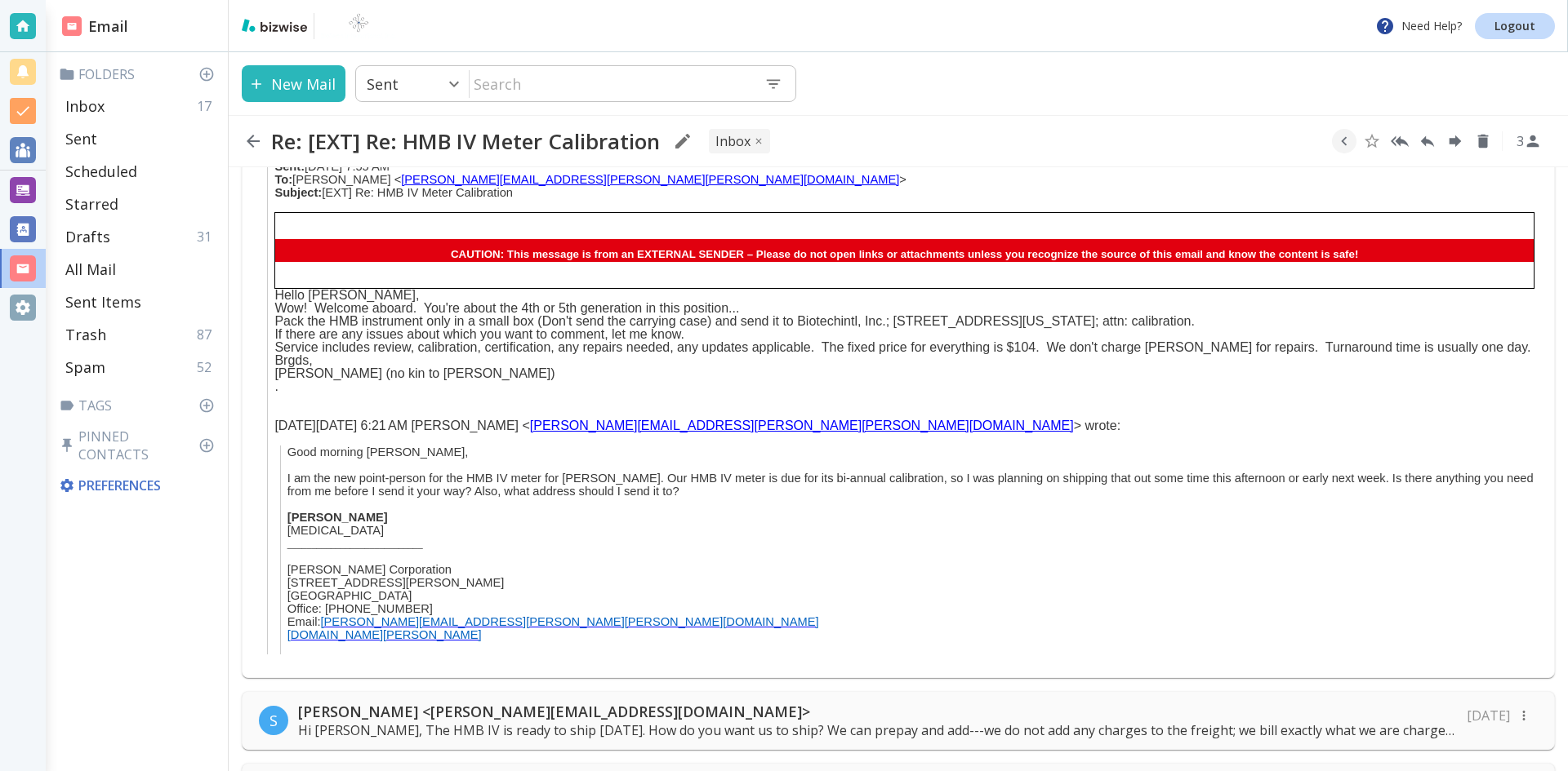
scroll to position [1143, 0]
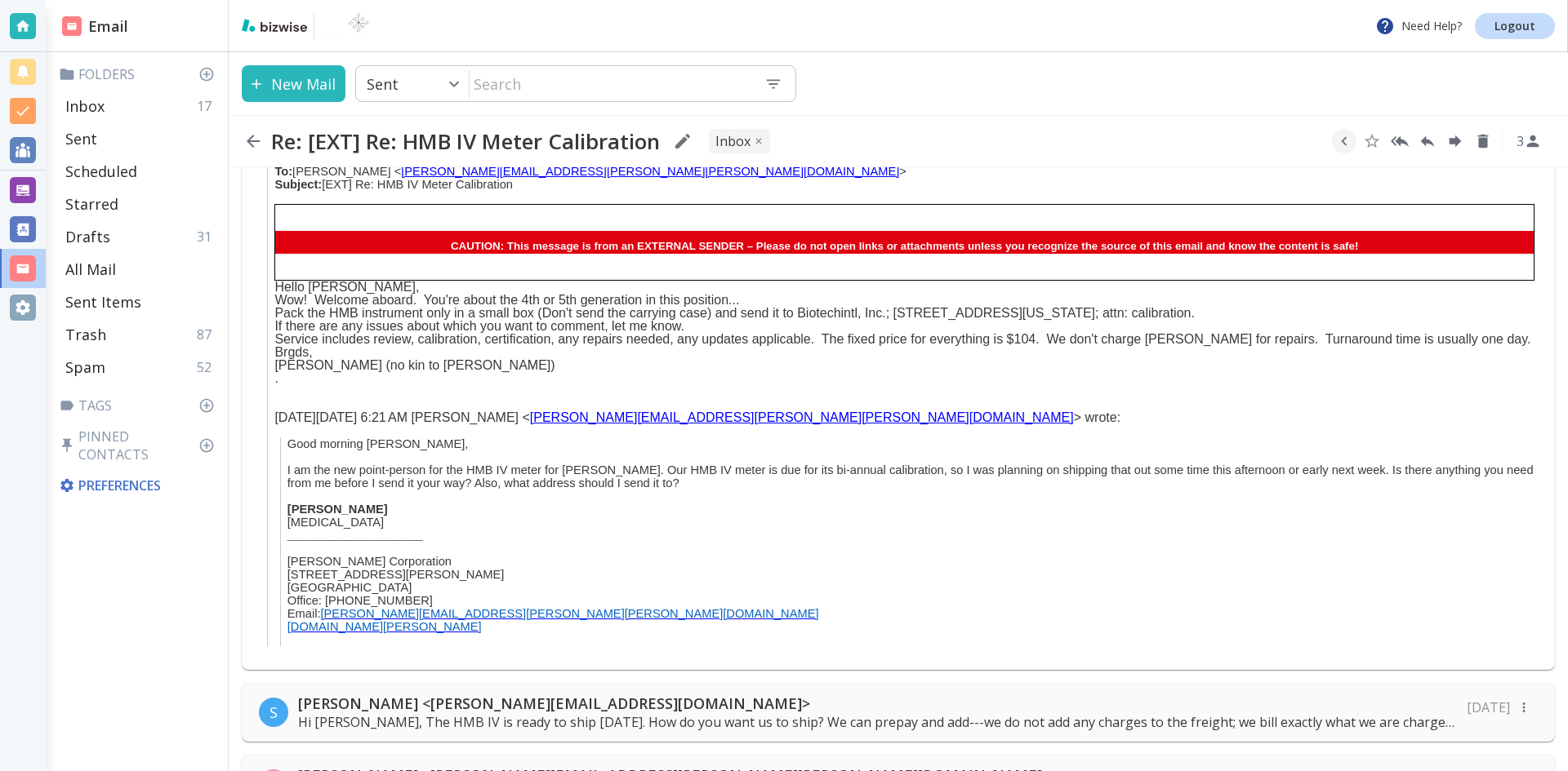
click at [251, 138] on icon "button" at bounding box center [254, 142] width 14 height 13
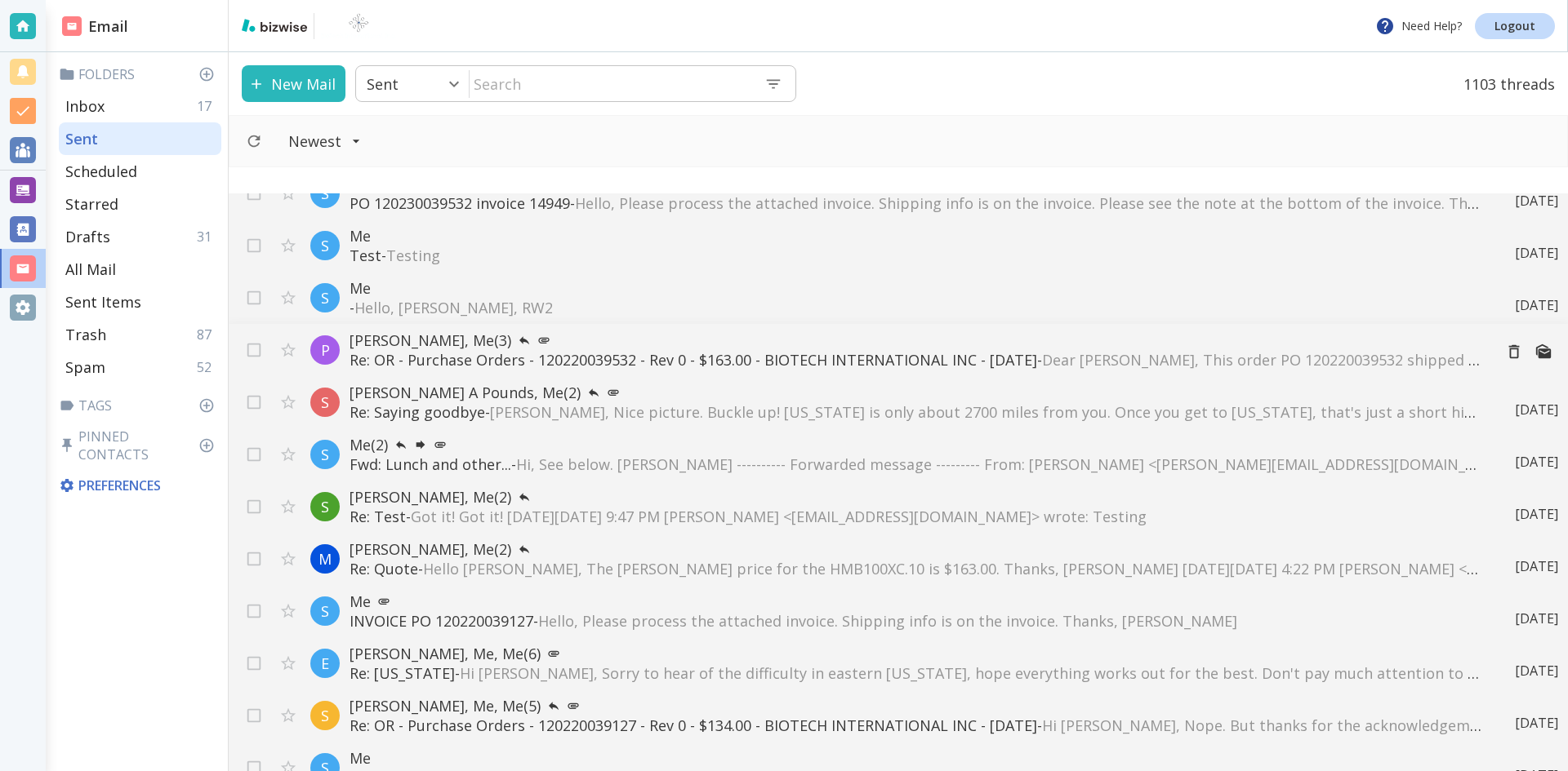
scroll to position [734, 0]
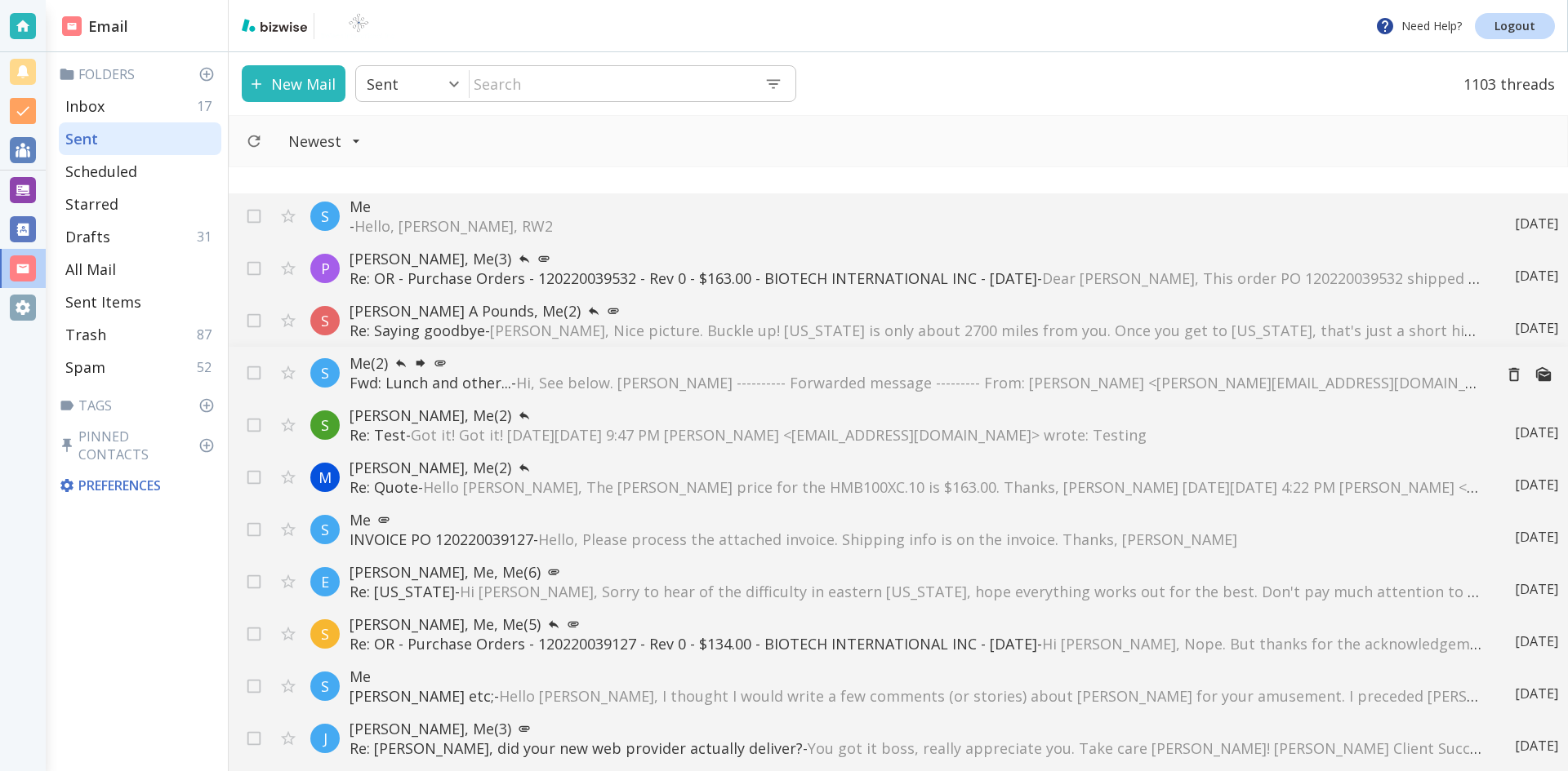
click at [640, 380] on span "Hi, See below. [PERSON_NAME] ---------- Forwarded message --------- From: [PERS…" at bounding box center [1342, 383] width 1654 height 19
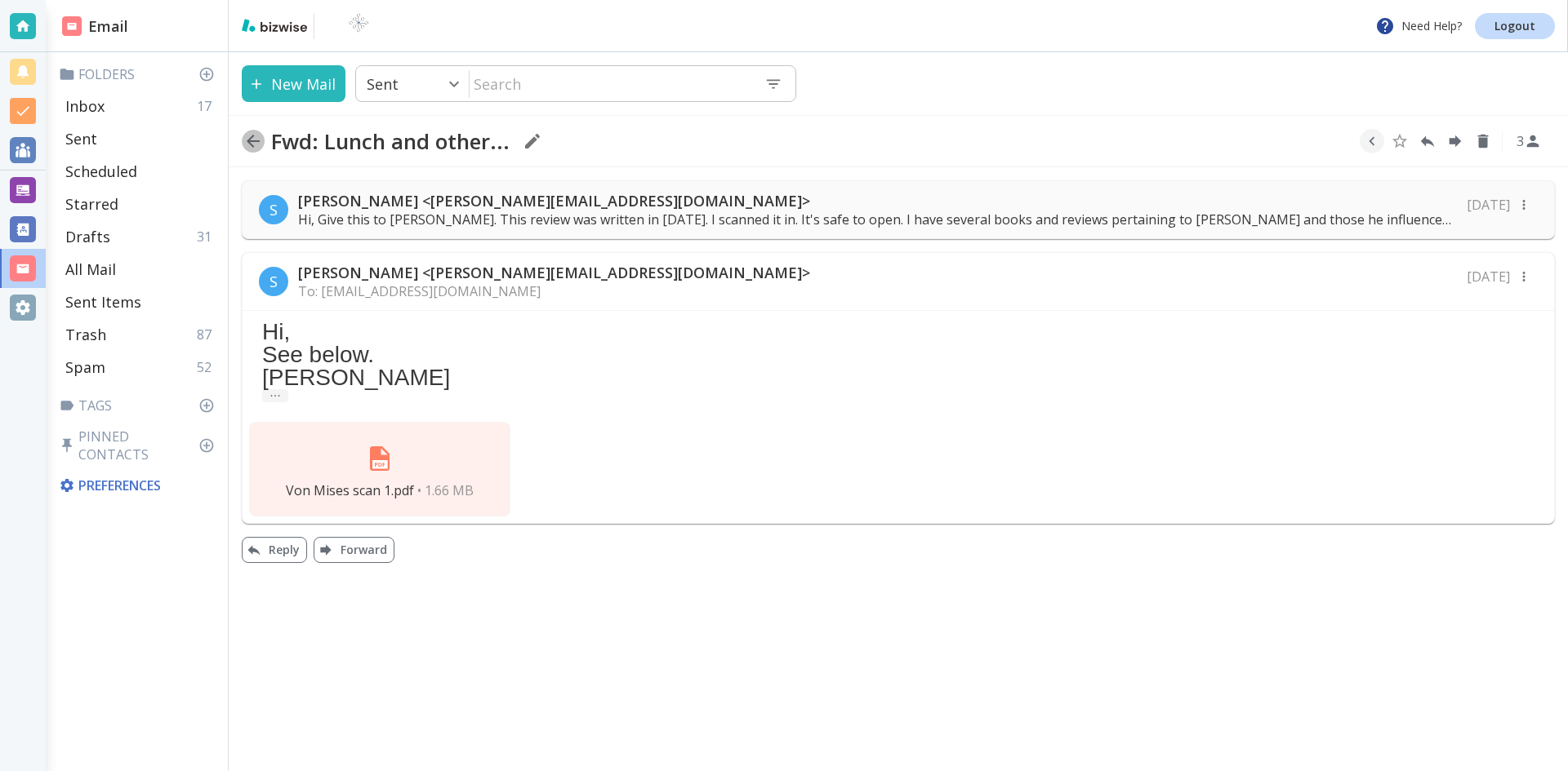
click at [253, 136] on icon "button" at bounding box center [254, 142] width 14 height 13
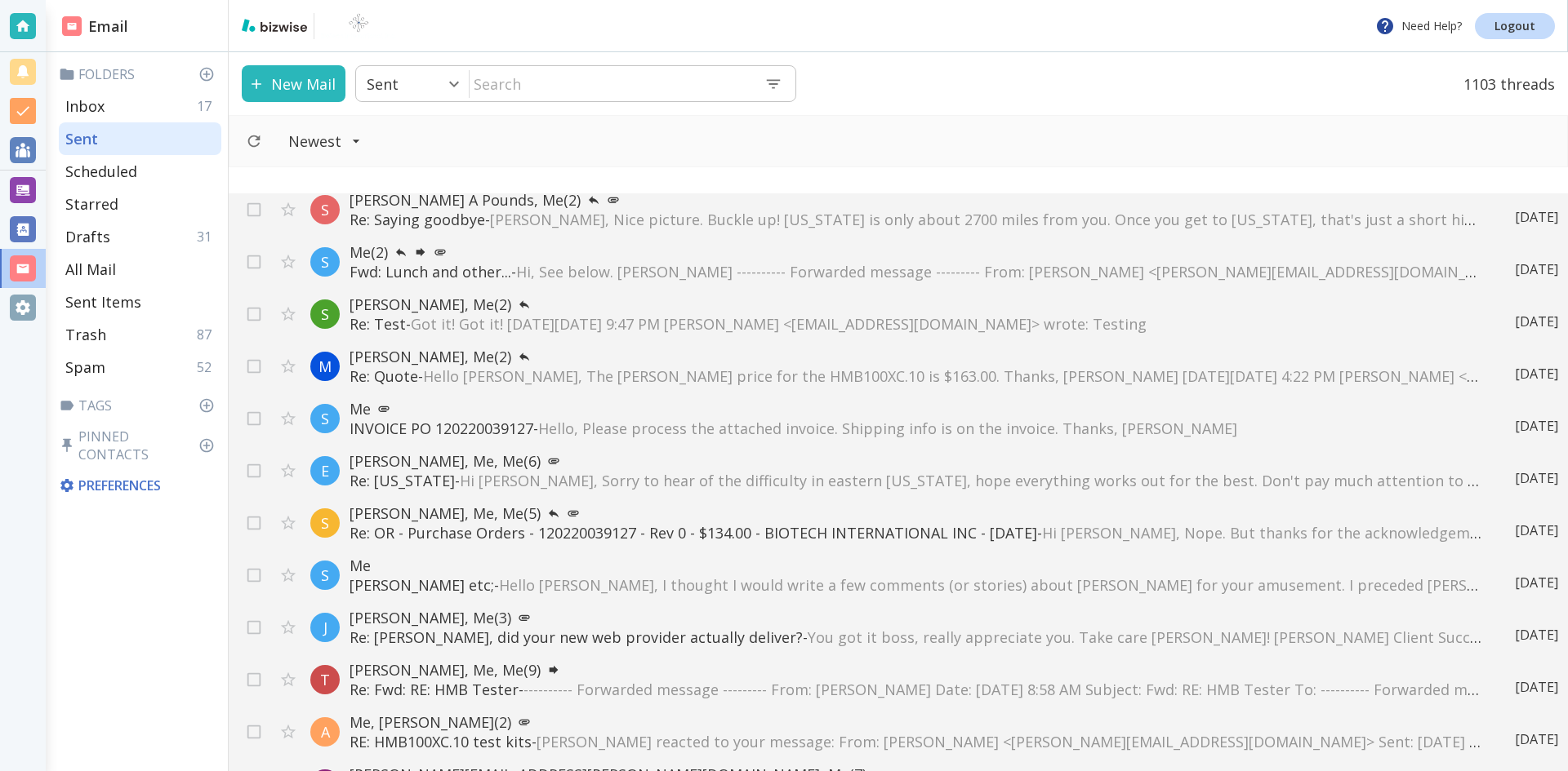
scroll to position [898, 0]
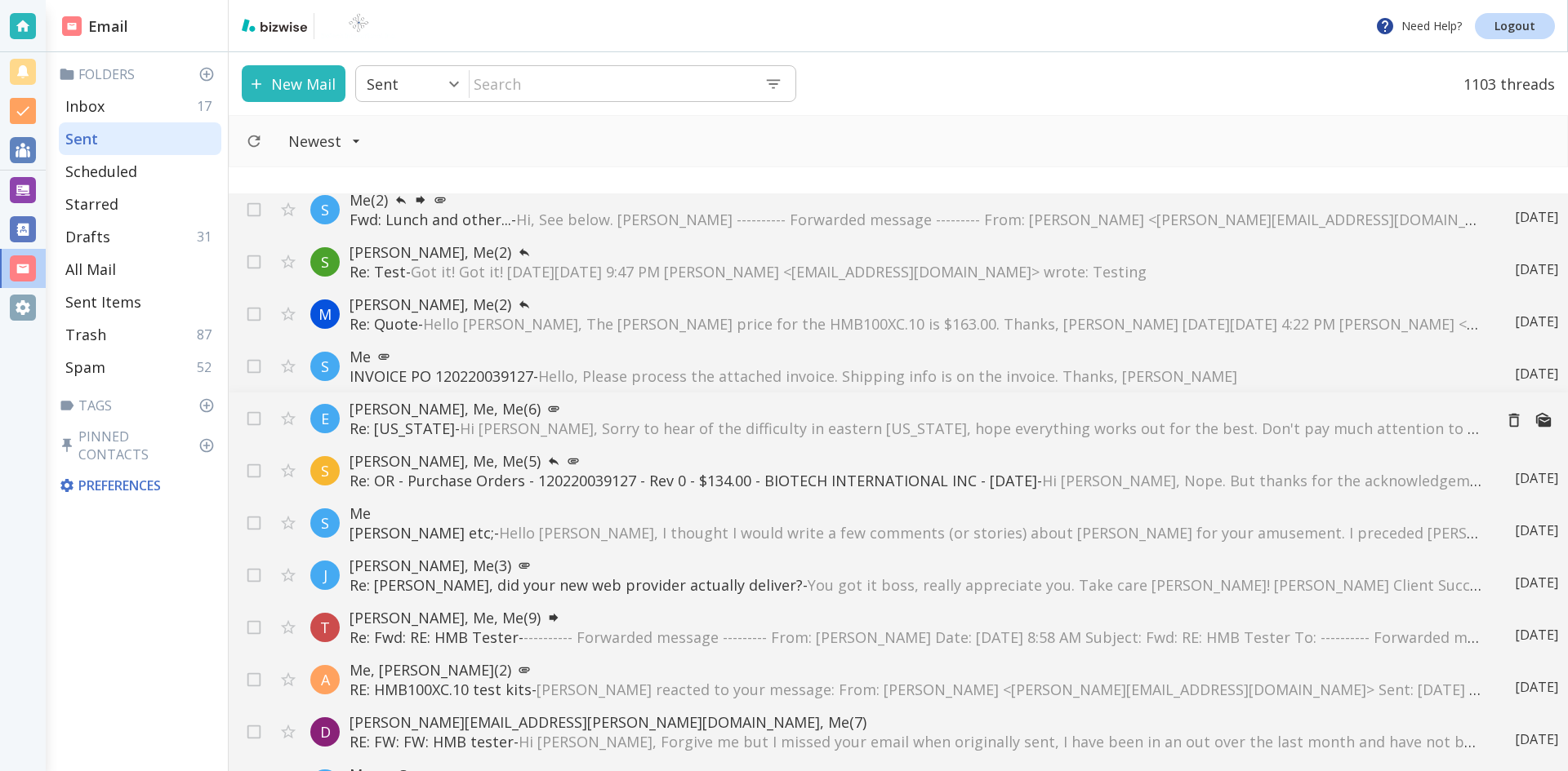
click at [646, 428] on span "Hi [PERSON_NAME], Sorry to hear of the difficulty in eastern [US_STATE], hope e…" at bounding box center [1200, 428] width 1480 height 19
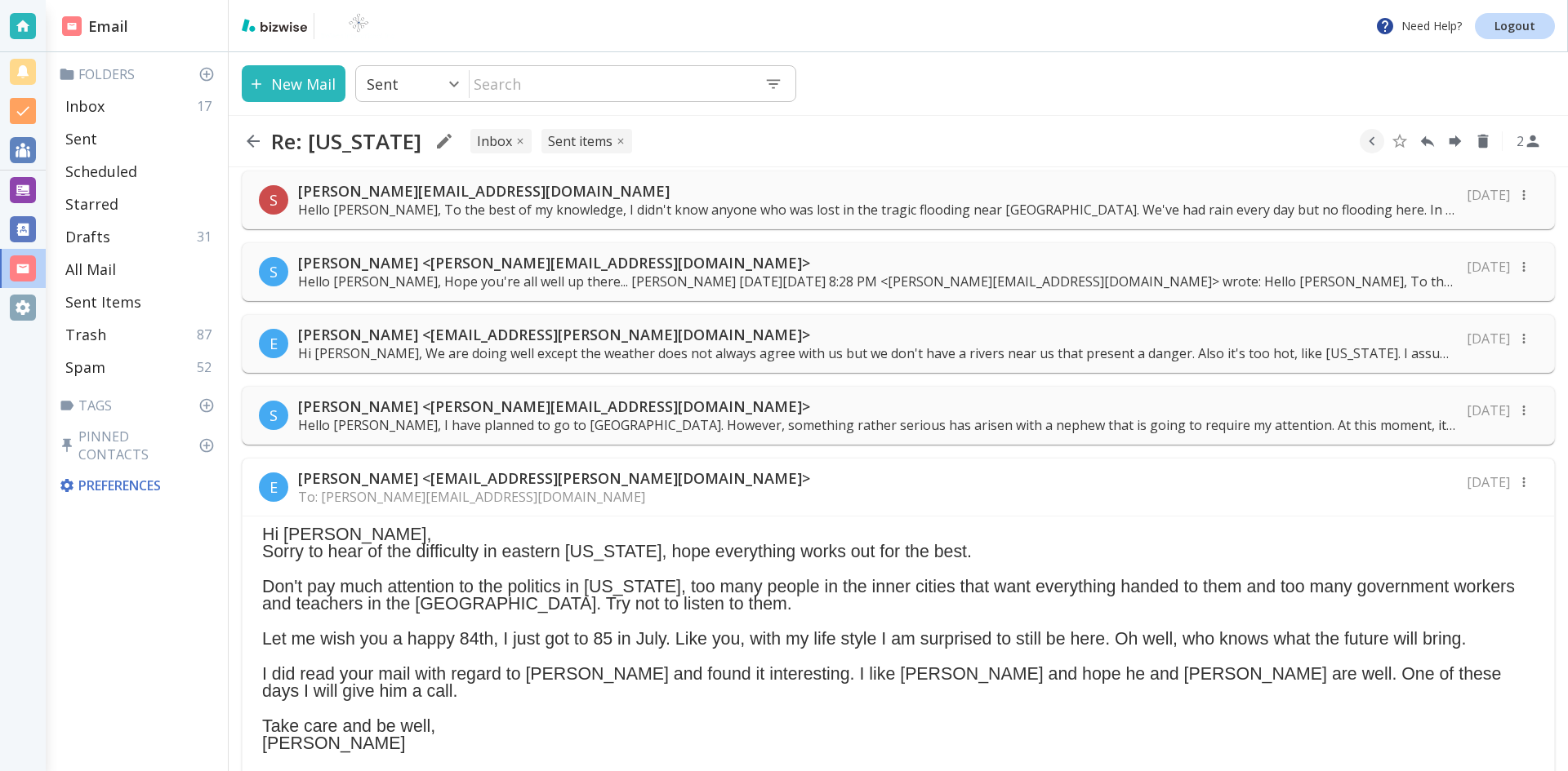
scroll to position [163, 0]
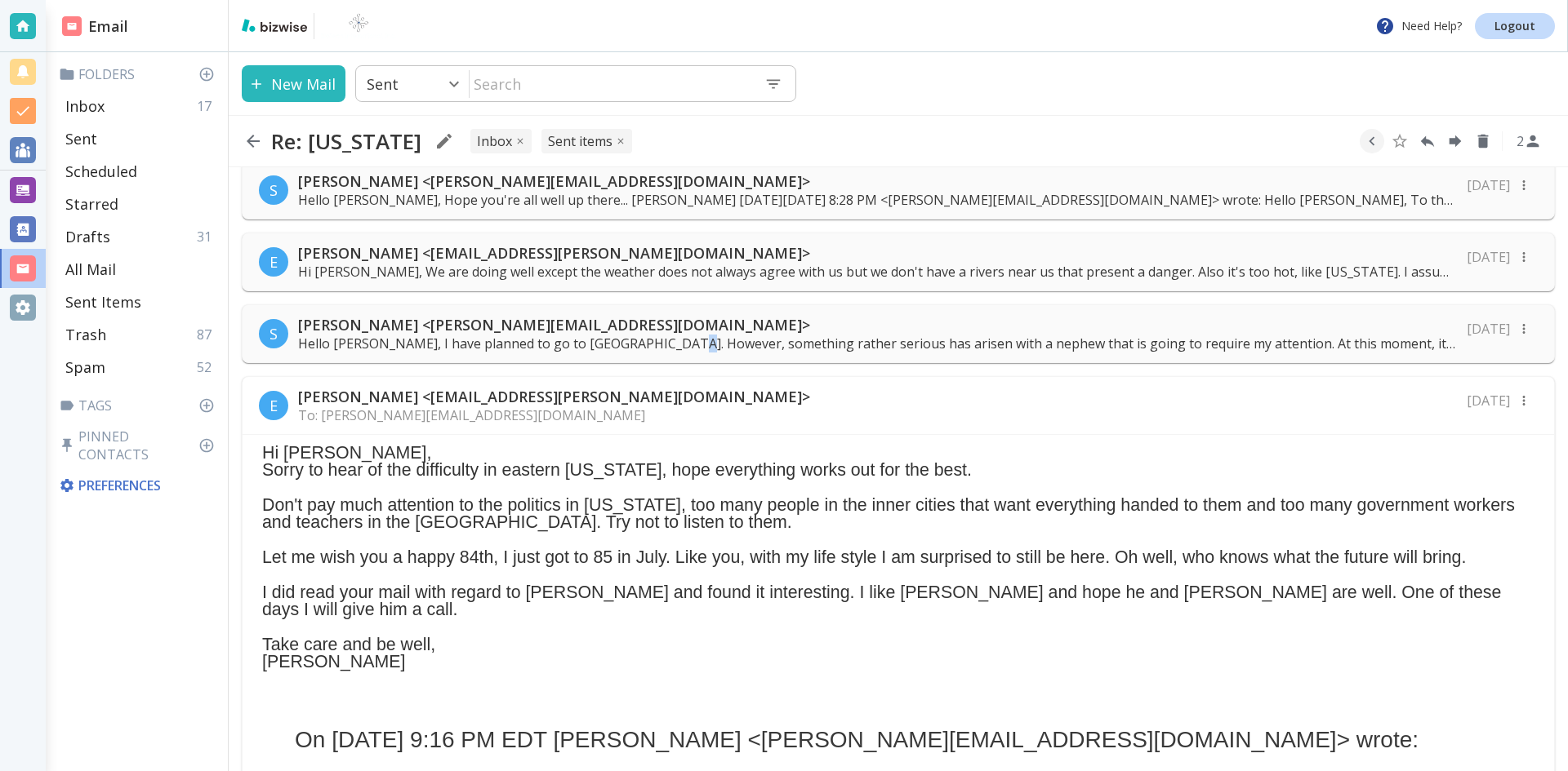
click at [681, 339] on p "Hello [PERSON_NAME], I have planned to go to [GEOGRAPHIC_DATA]. However, someth…" at bounding box center [878, 343] width 1159 height 18
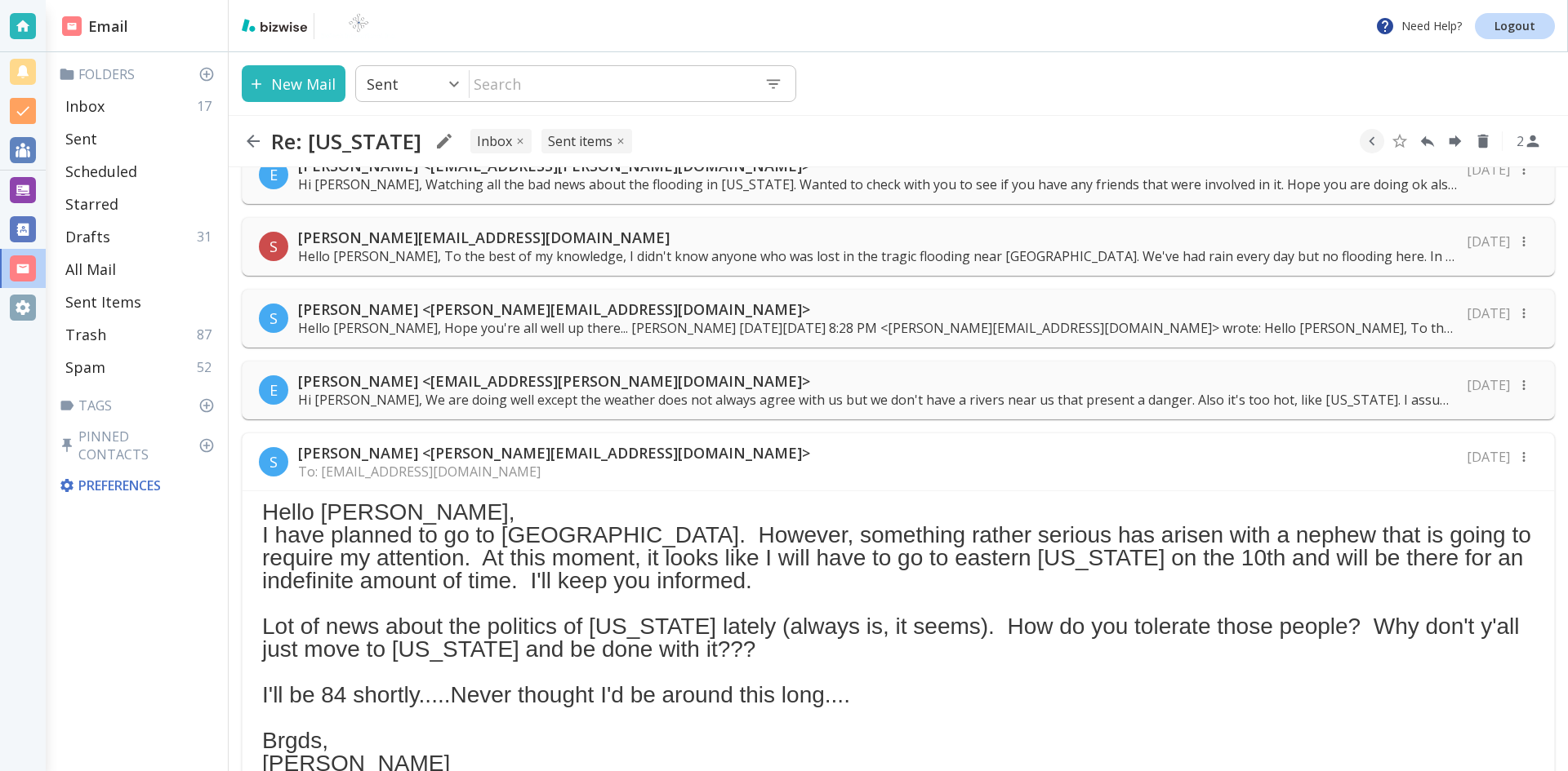
scroll to position [0, 0]
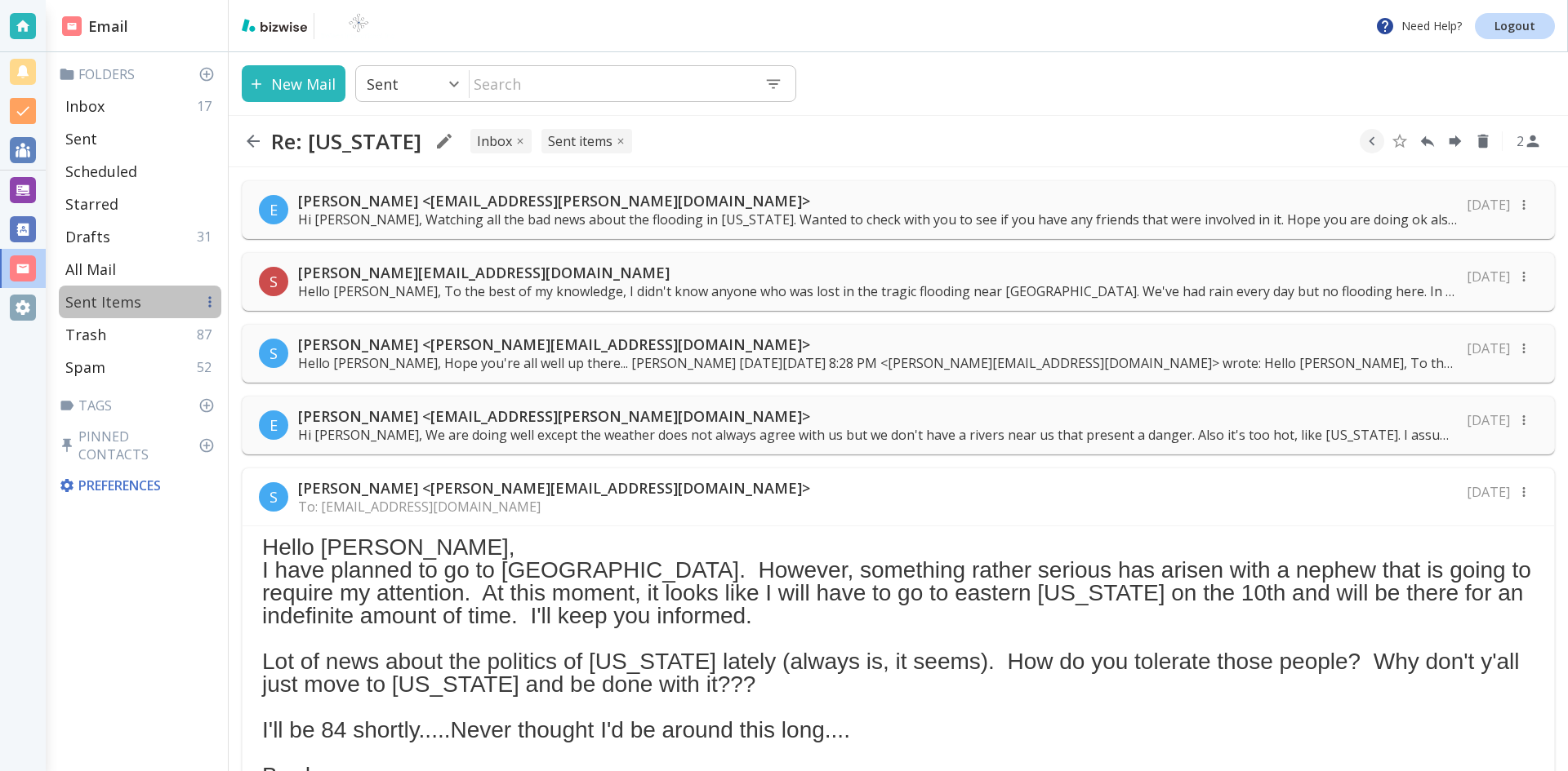
click at [99, 298] on p "Sent Items" at bounding box center [103, 302] width 76 height 19
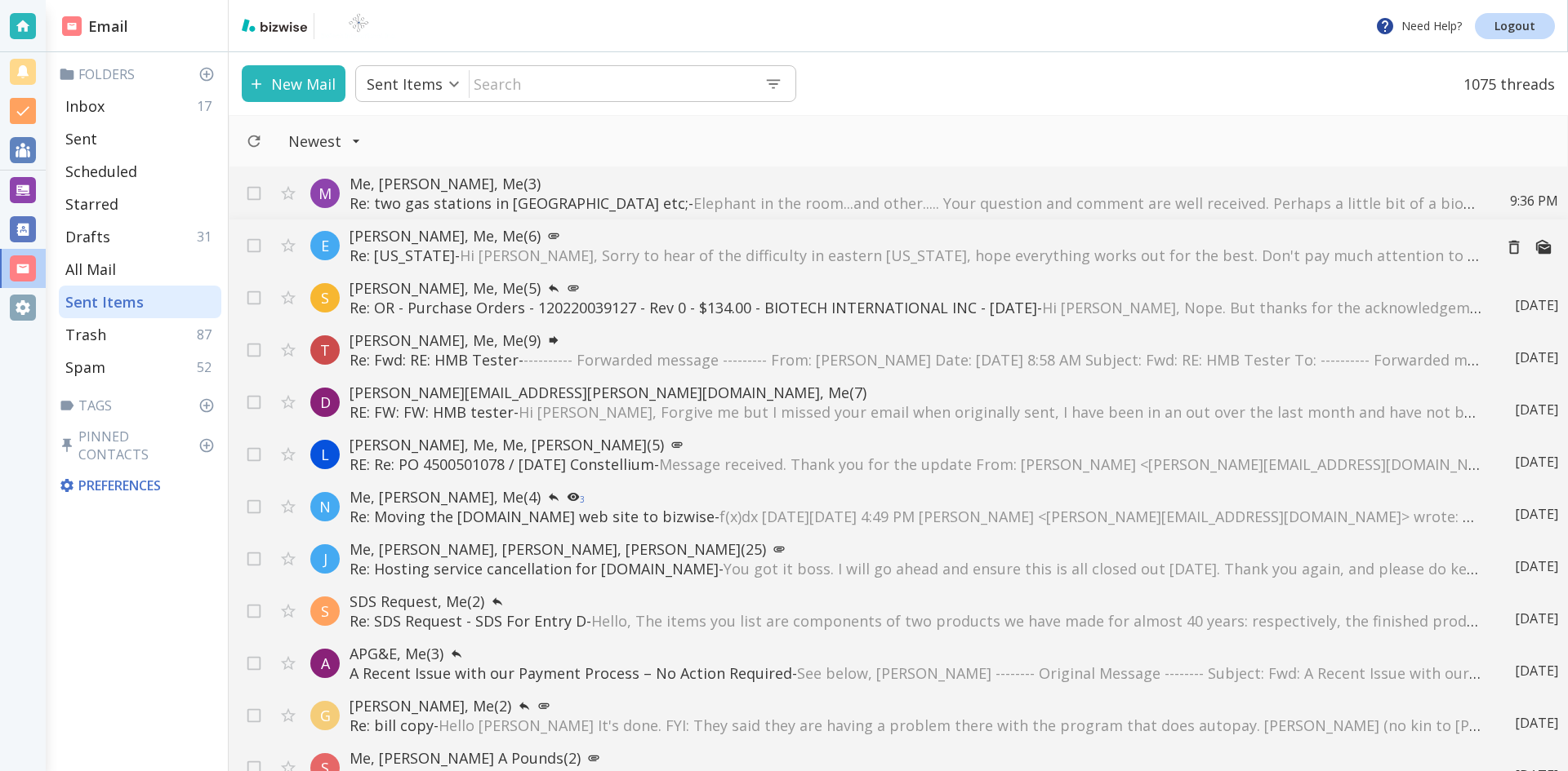
click at [480, 232] on p "[PERSON_NAME], Me, Me (6)" at bounding box center [914, 236] width 1130 height 19
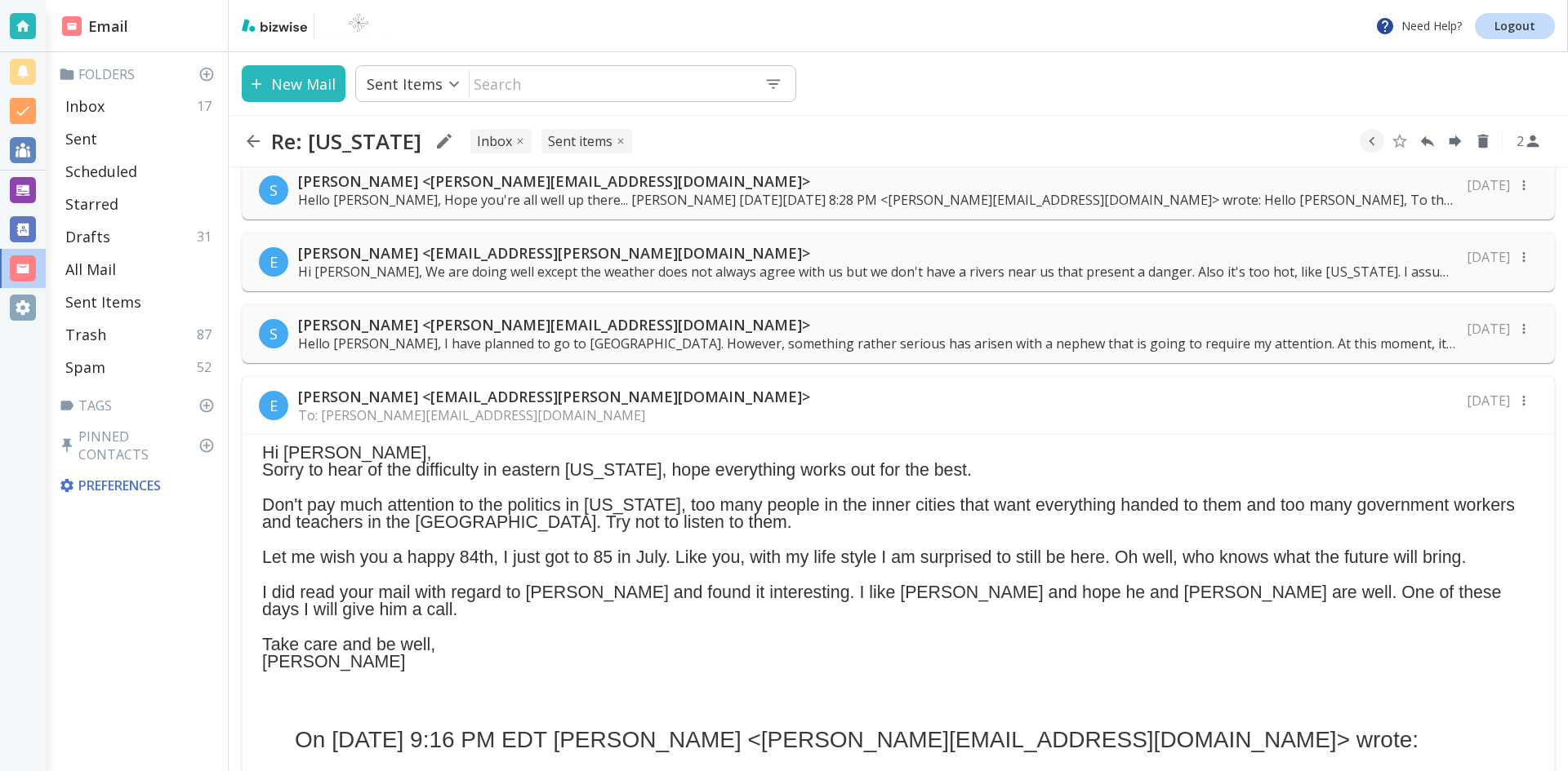
scroll to position [245, 0]
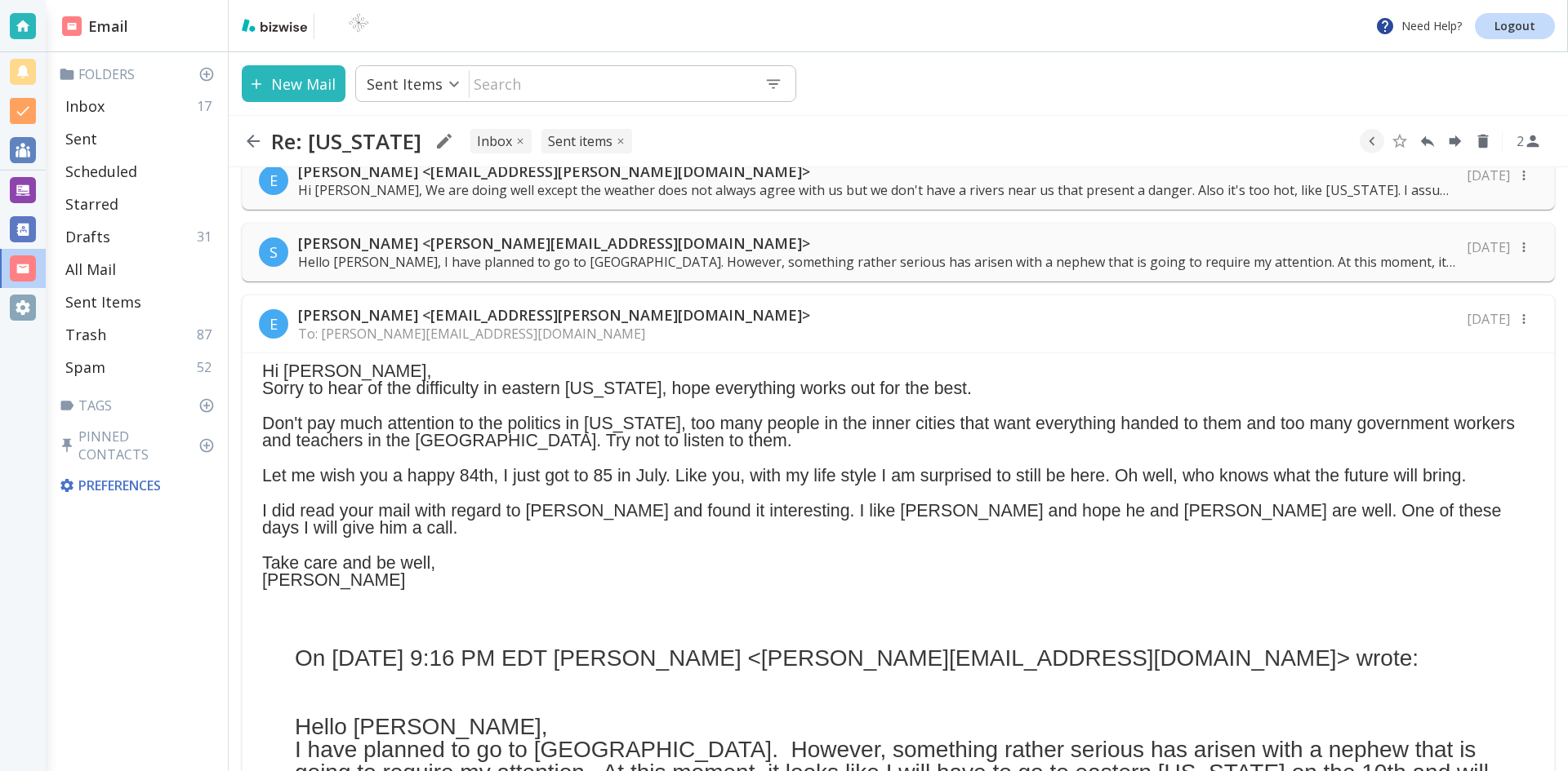
click at [735, 189] on p "Hi [PERSON_NAME], We are doing well except the weather does not always agree wi…" at bounding box center [878, 190] width 1159 height 18
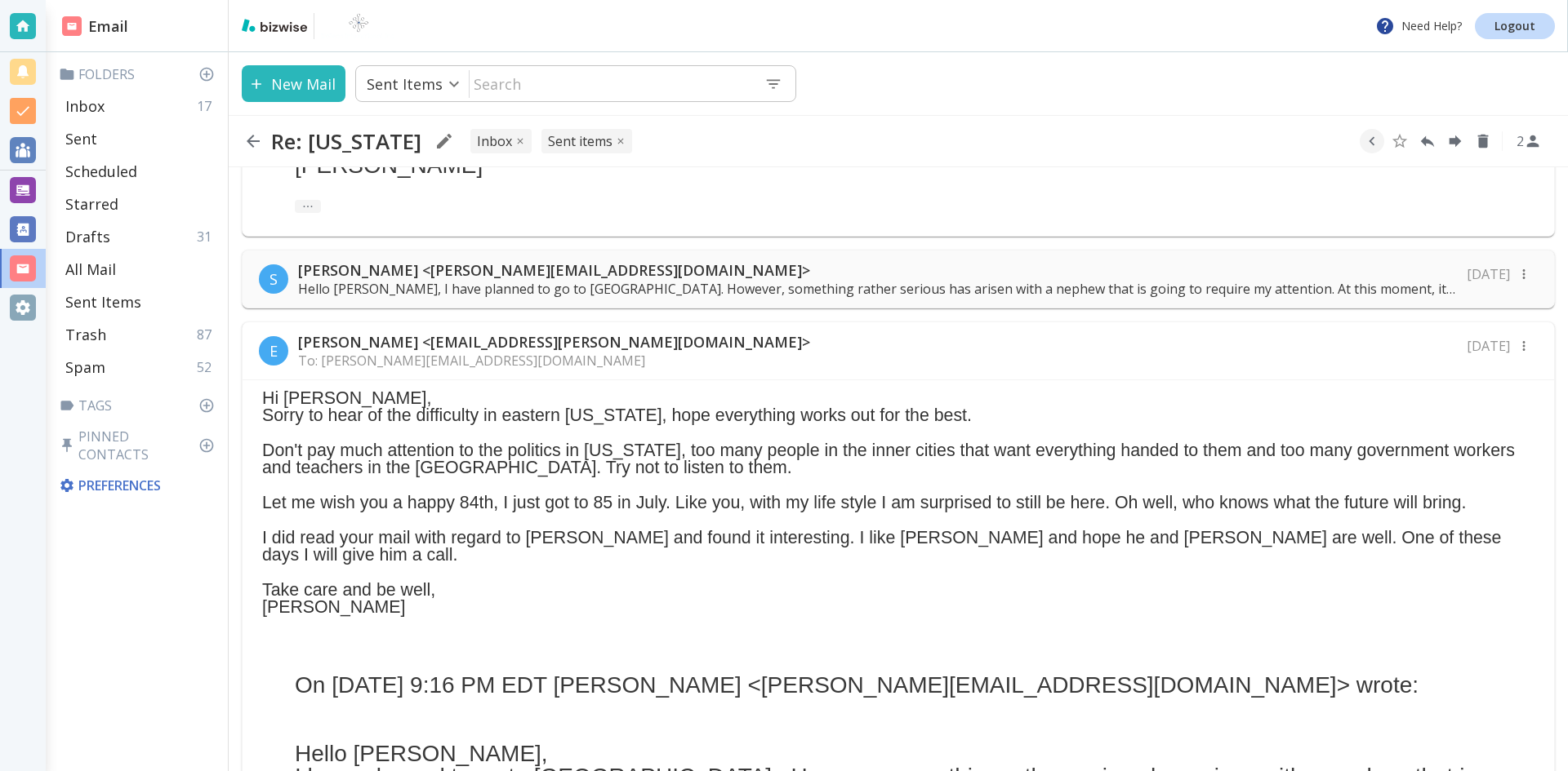
scroll to position [521, 0]
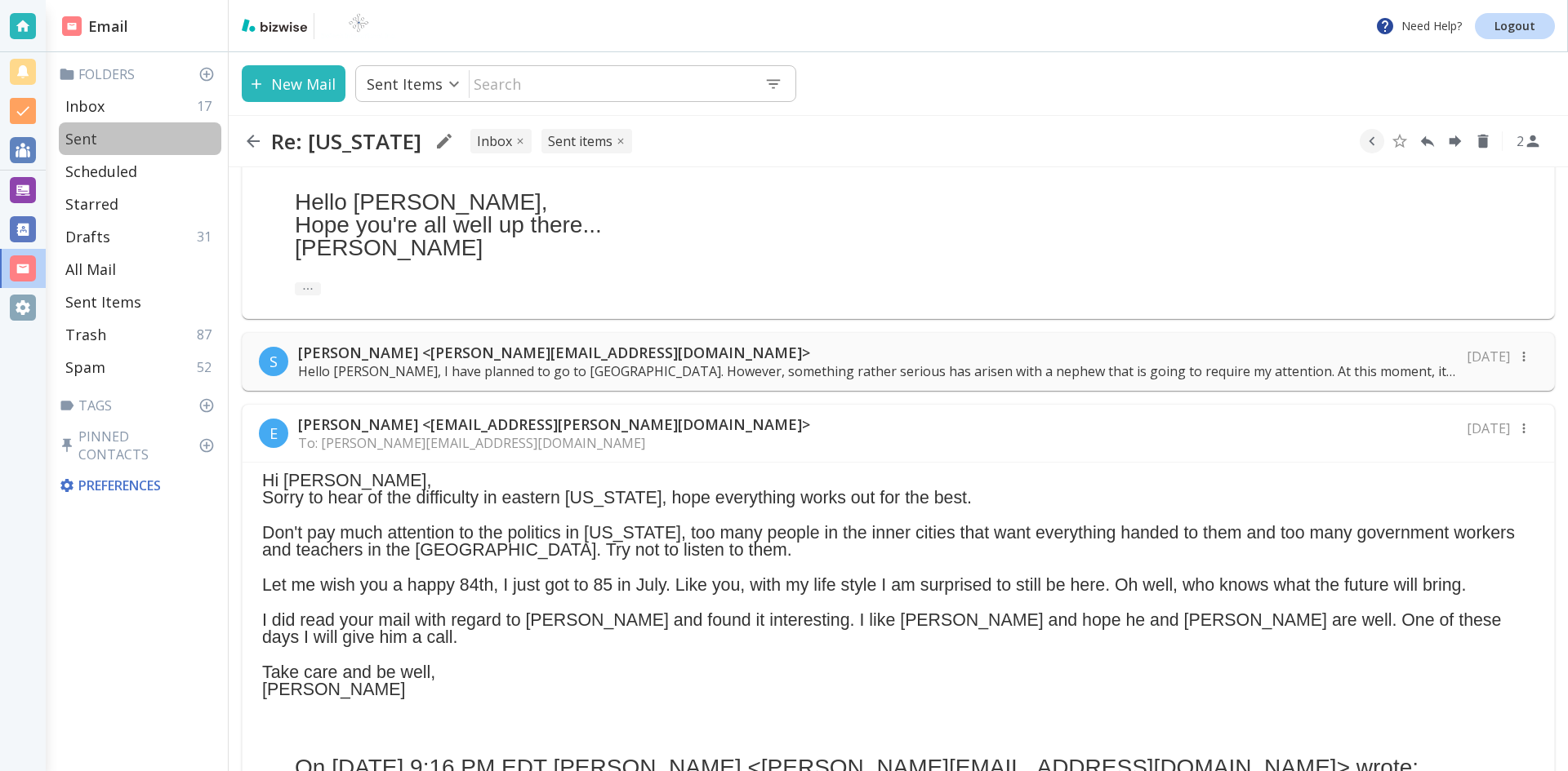
click at [89, 136] on p "Sent" at bounding box center [81, 139] width 32 height 19
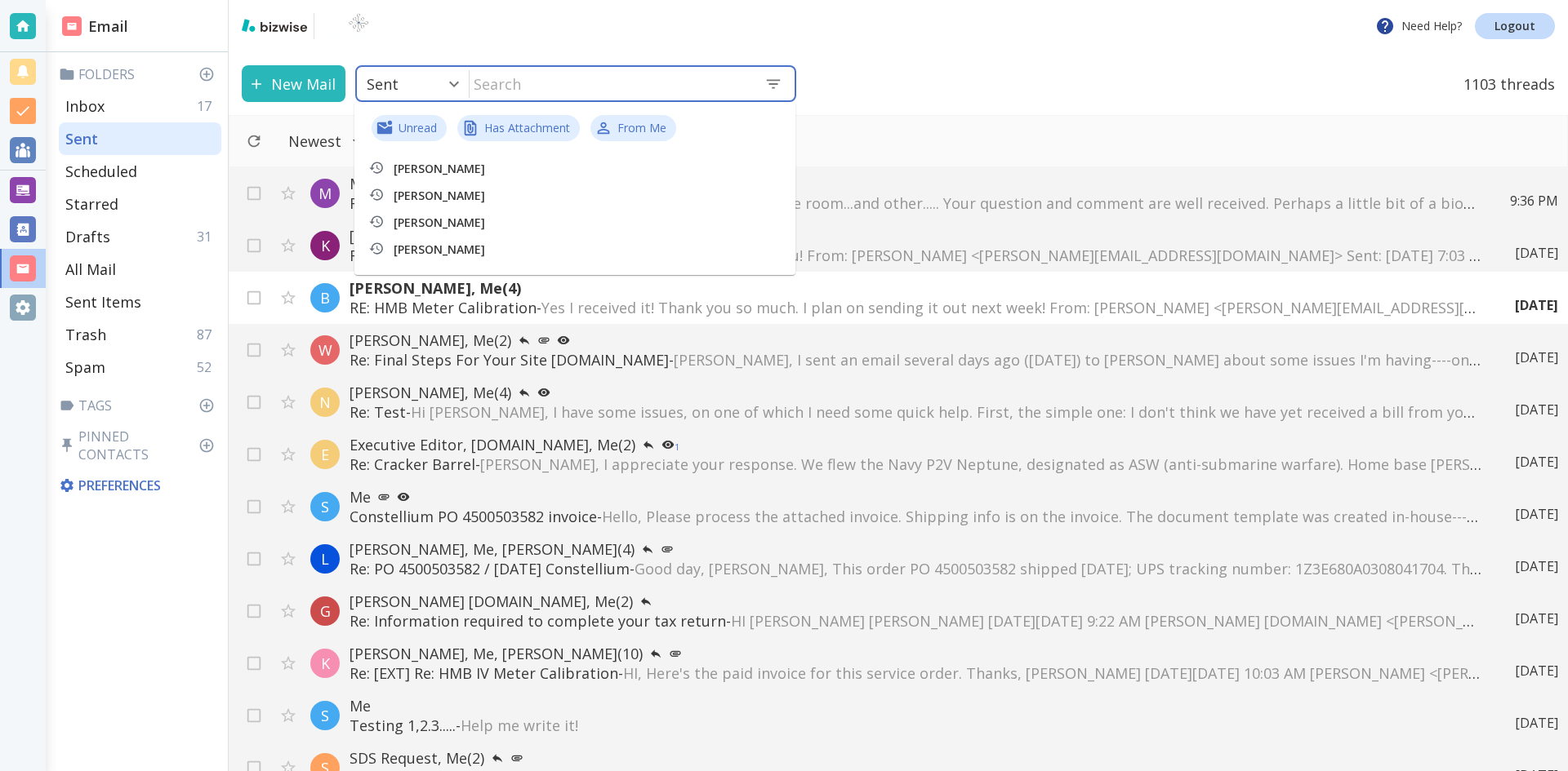
click at [588, 81] on input "text" at bounding box center [610, 83] width 282 height 34
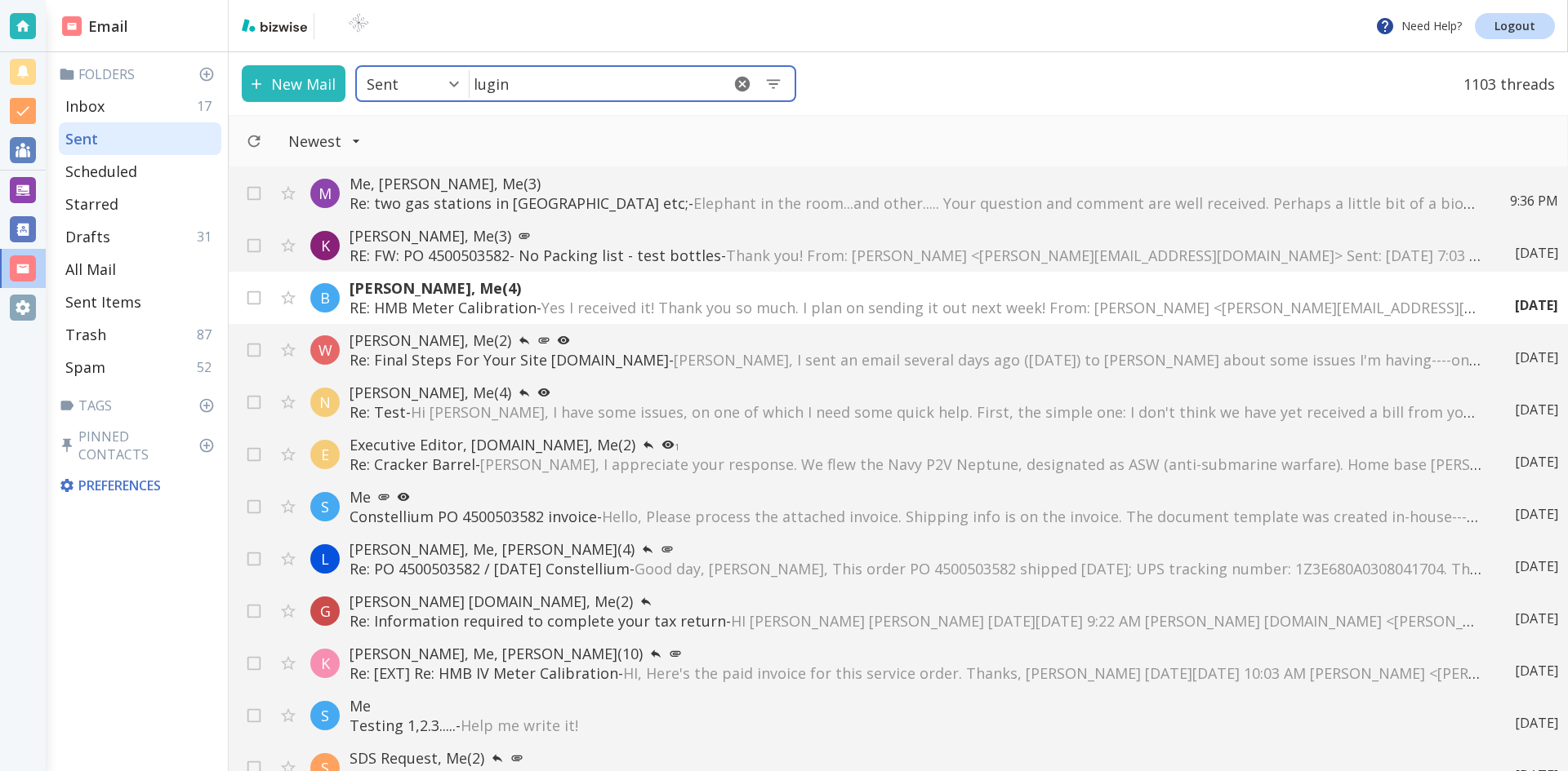
type input "lugin"
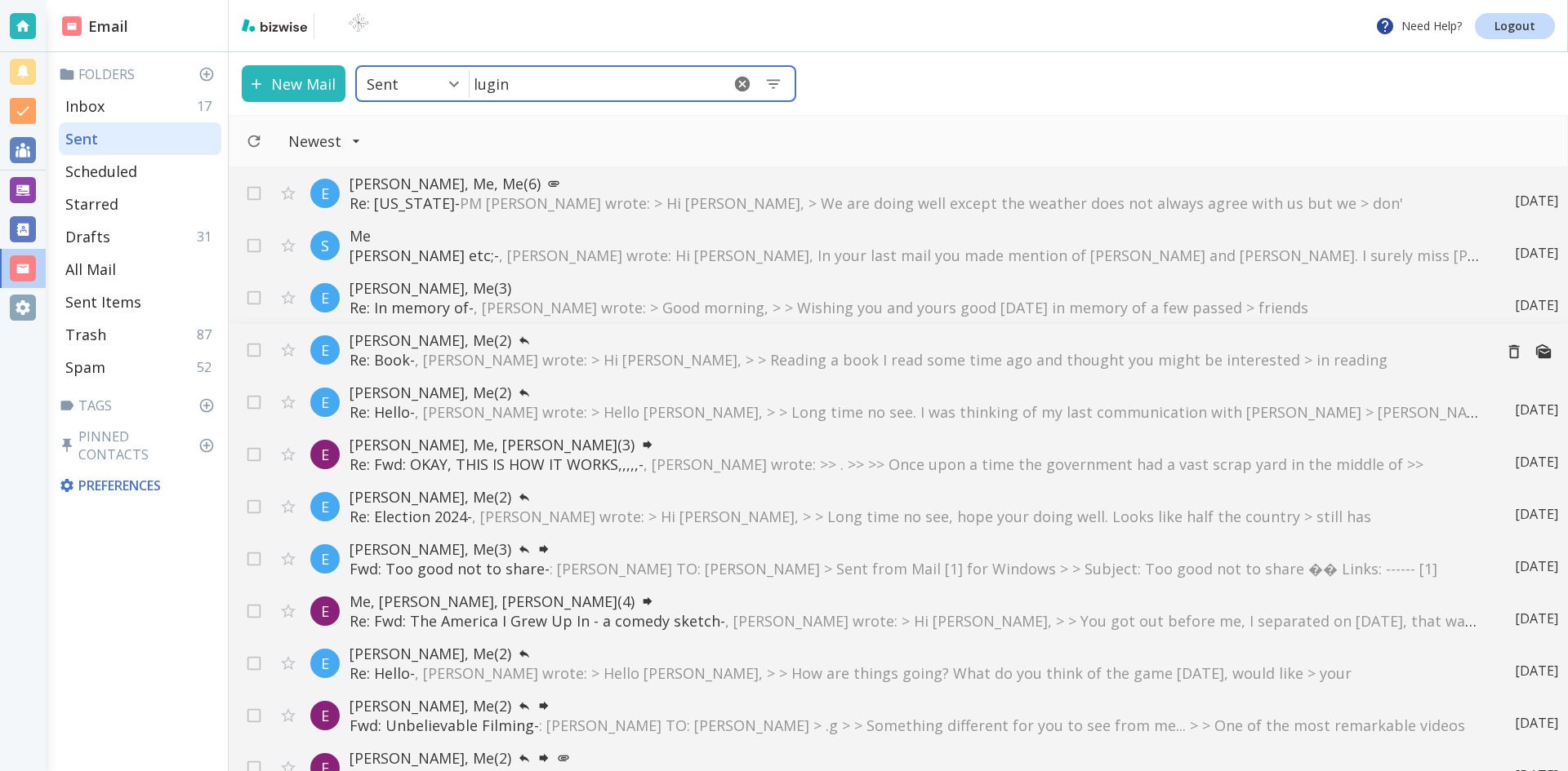
click at [803, 355] on span ", [PERSON_NAME] wrote: > Hi [PERSON_NAME], > > Reading a book I read some time …" at bounding box center [901, 359] width 973 height 19
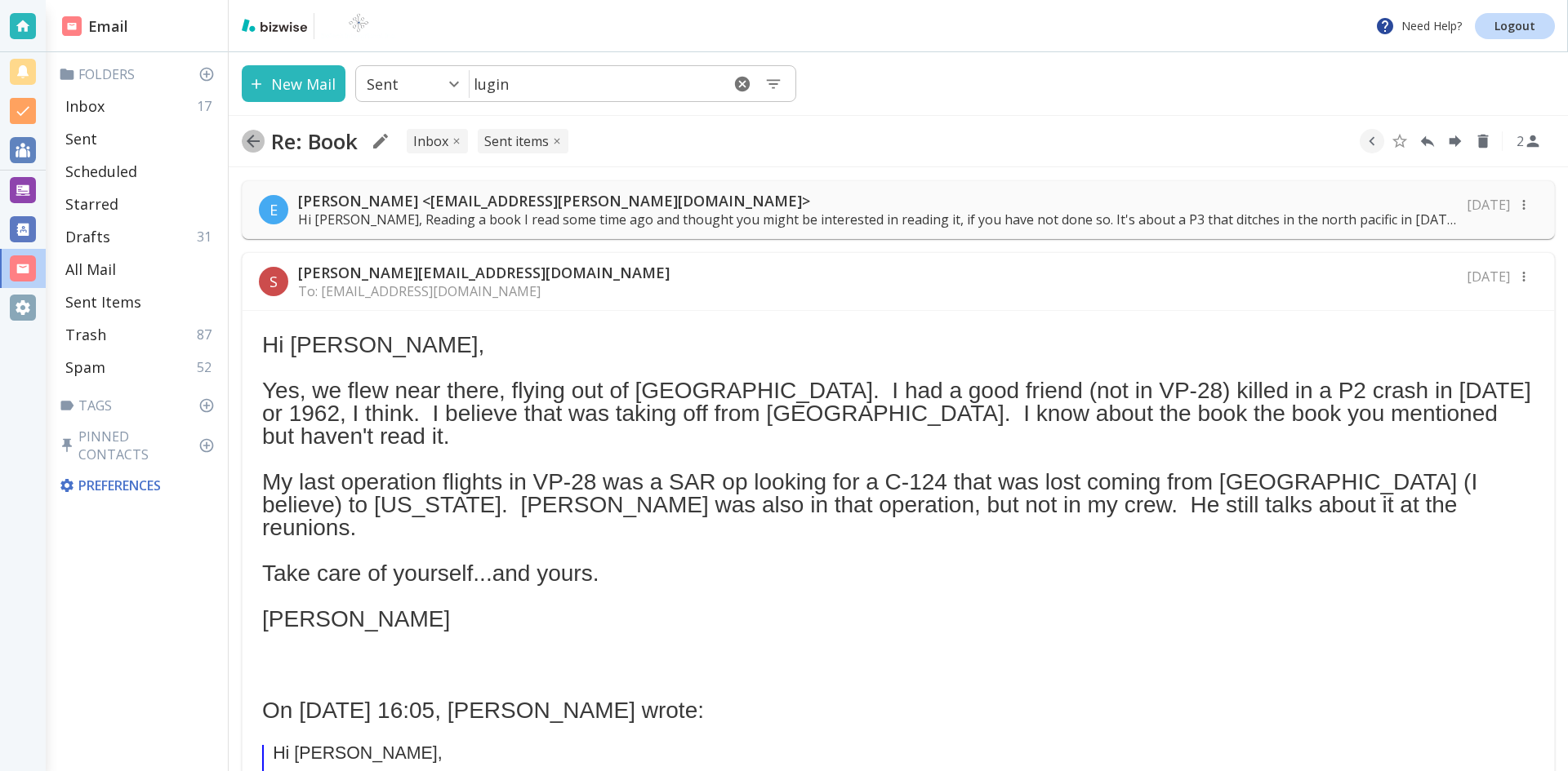
click at [251, 138] on icon "button" at bounding box center [254, 142] width 14 height 13
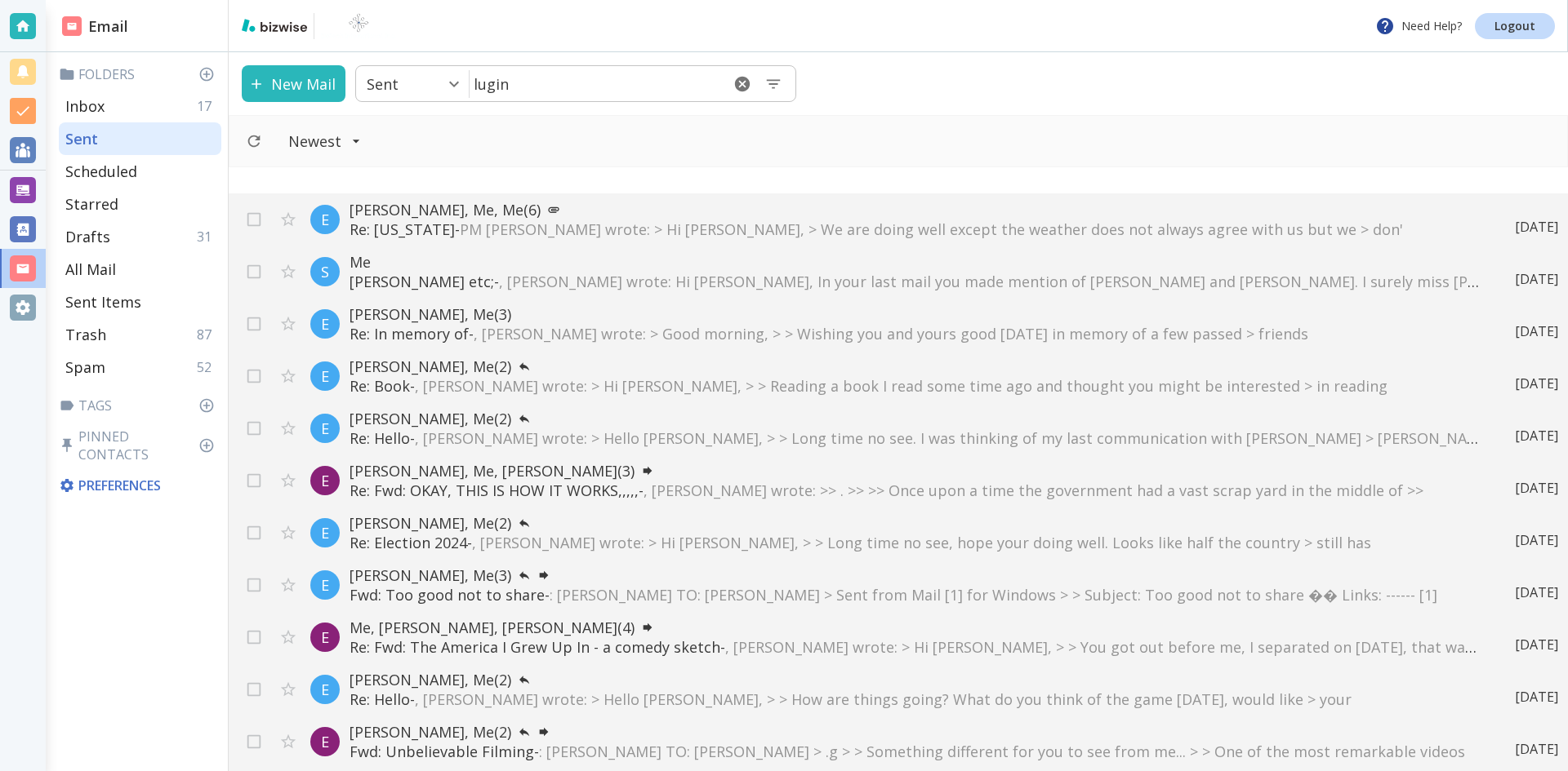
click at [546, 280] on span ", [PERSON_NAME] wrote: Hi [PERSON_NAME], In your last mail you made mention of …" at bounding box center [1060, 281] width 1122 height 19
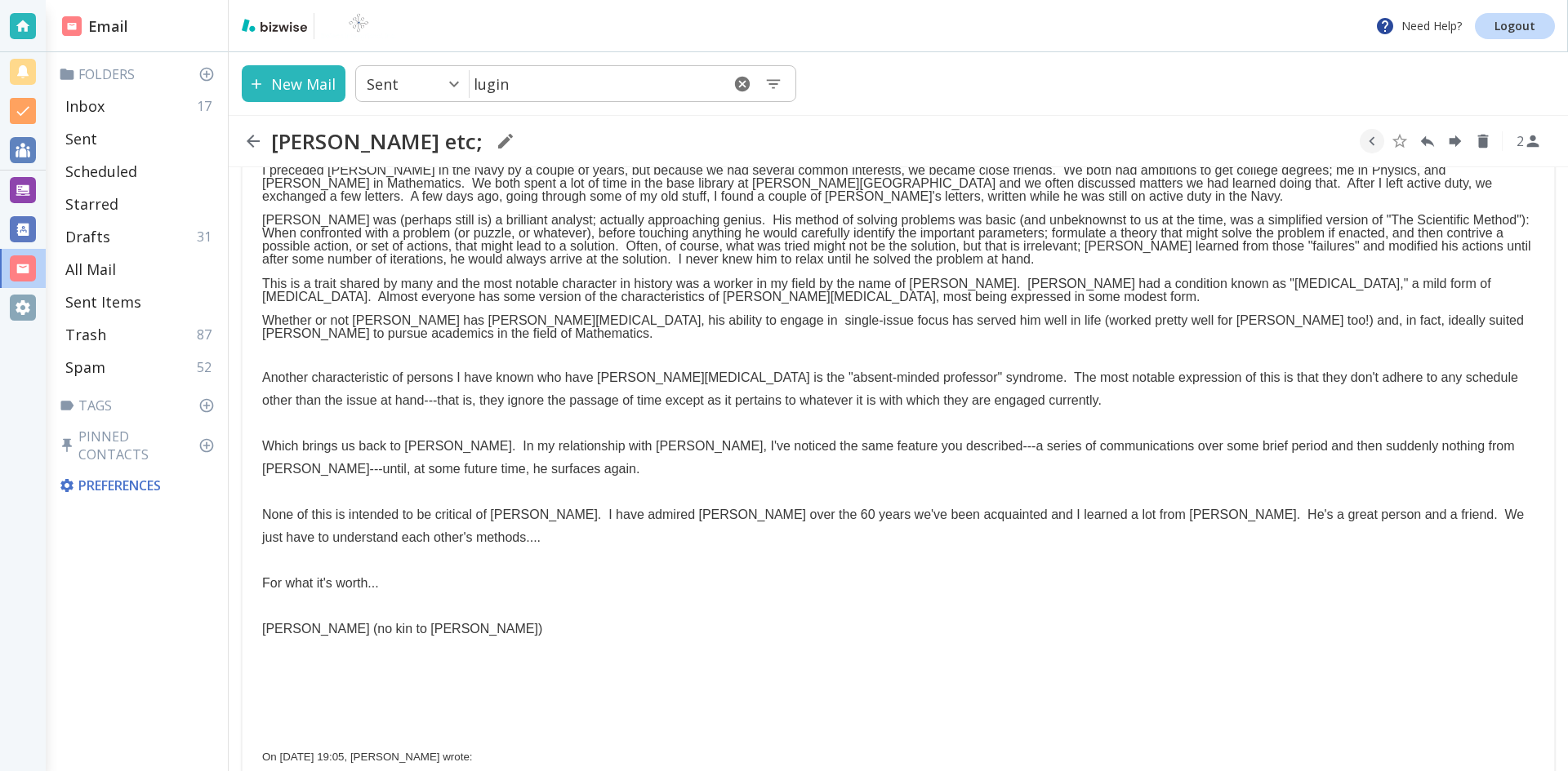
scroll to position [163, 0]
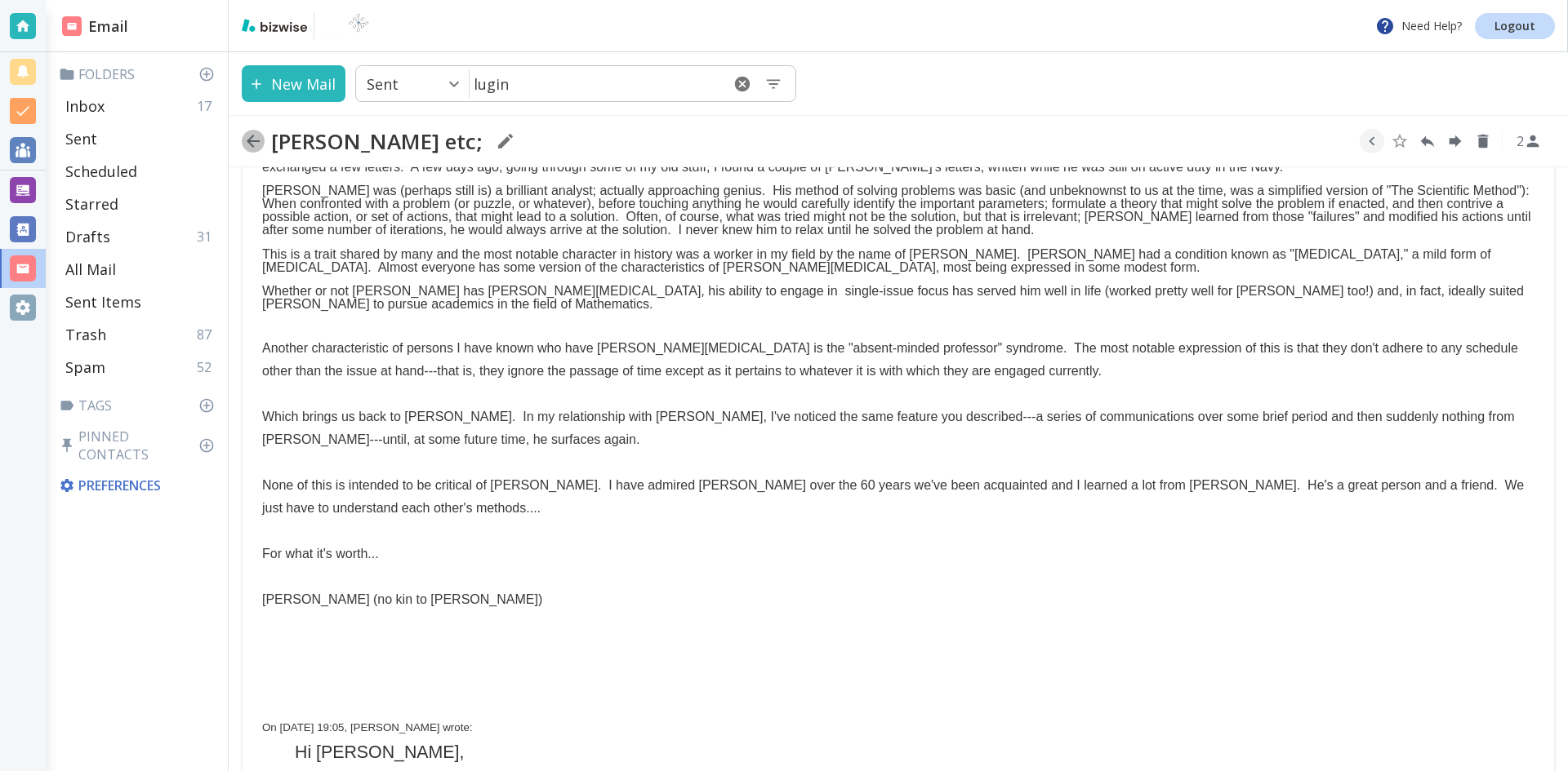
click at [251, 138] on icon "button" at bounding box center [254, 142] width 14 height 13
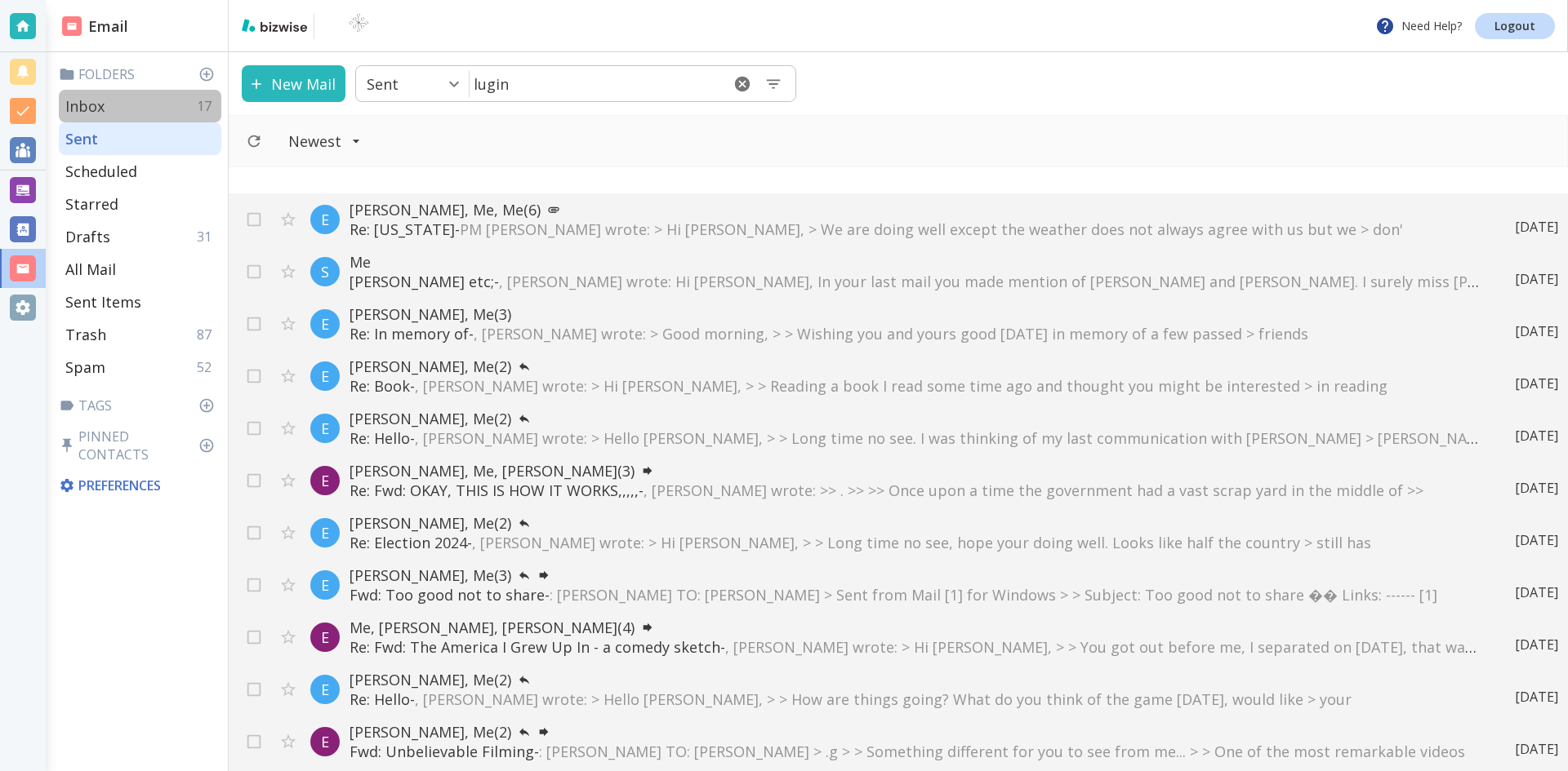
click at [98, 102] on p "Inbox" at bounding box center [85, 106] width 40 height 19
type input "0"
